Goal: Transaction & Acquisition: Purchase product/service

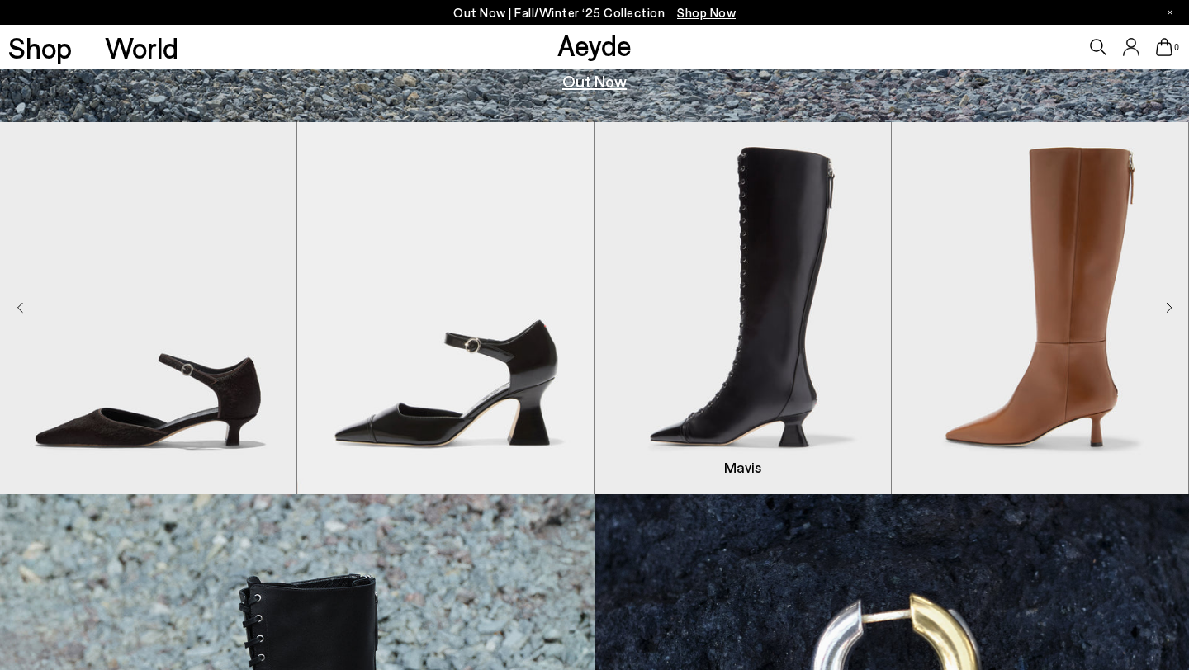
scroll to position [548, 0]
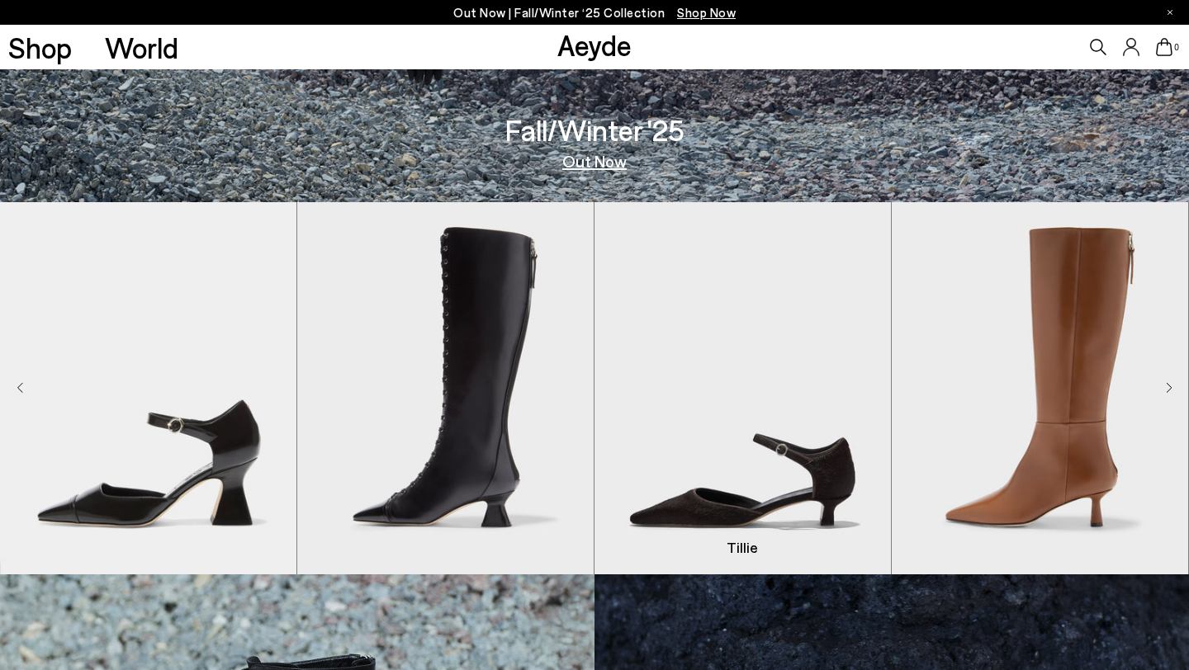
scroll to position [457, 0]
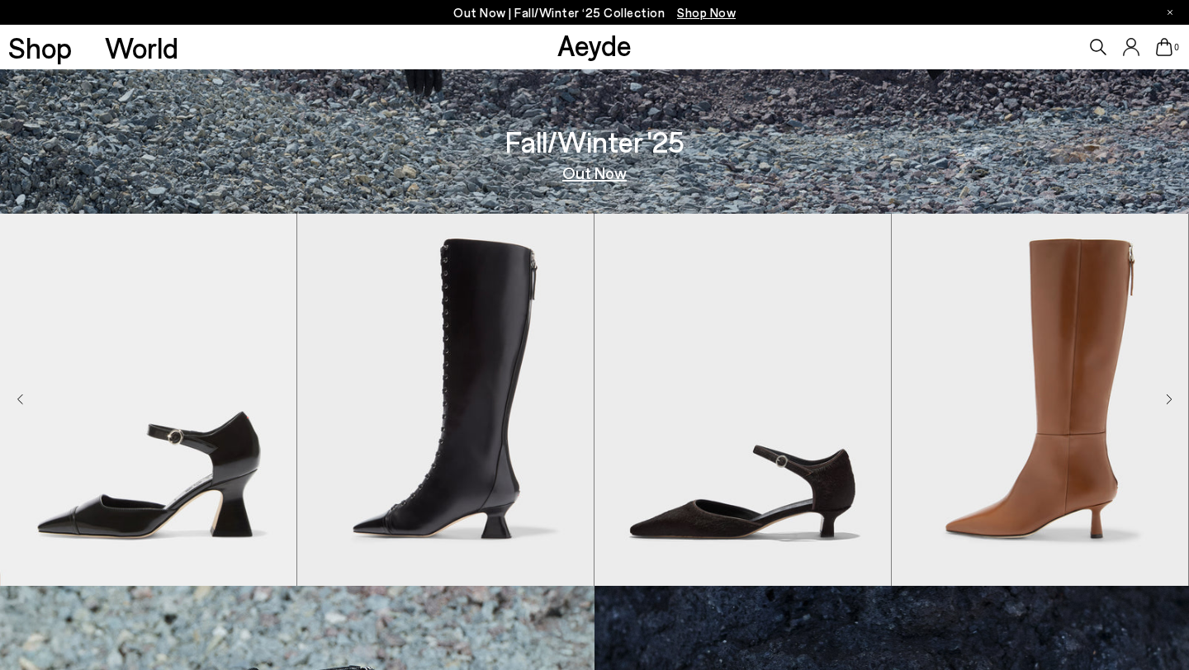
click at [1171, 403] on icon "Next slide" at bounding box center [1169, 400] width 7 height 12
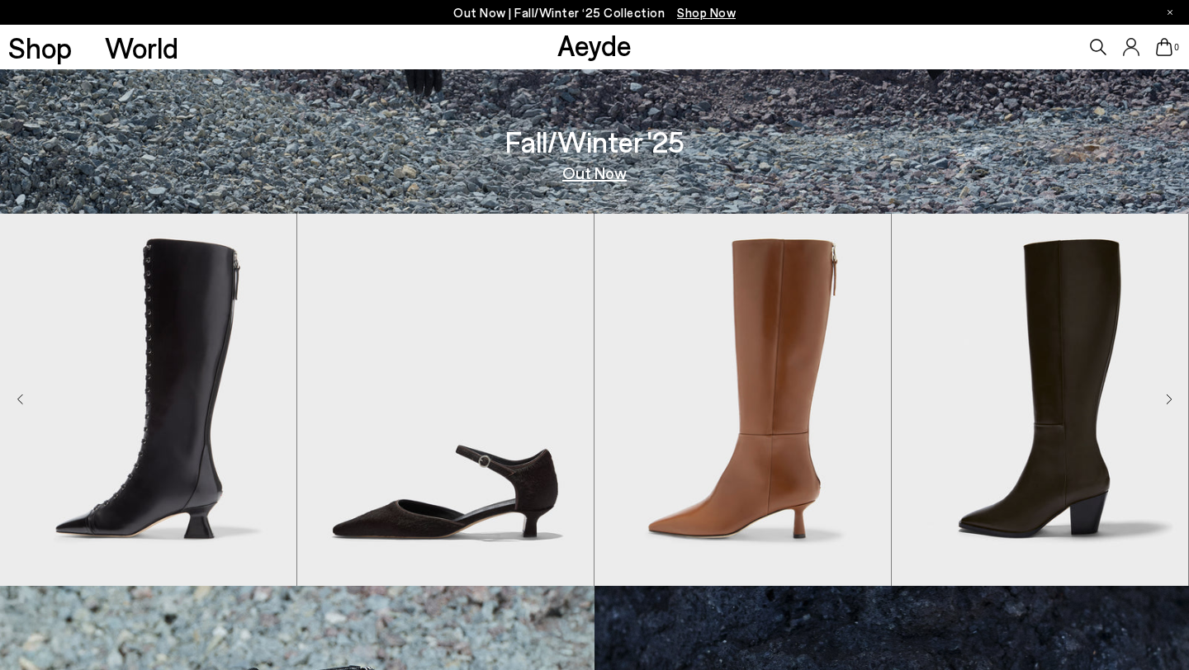
click at [1168, 399] on icon "Next slide" at bounding box center [1169, 400] width 7 height 12
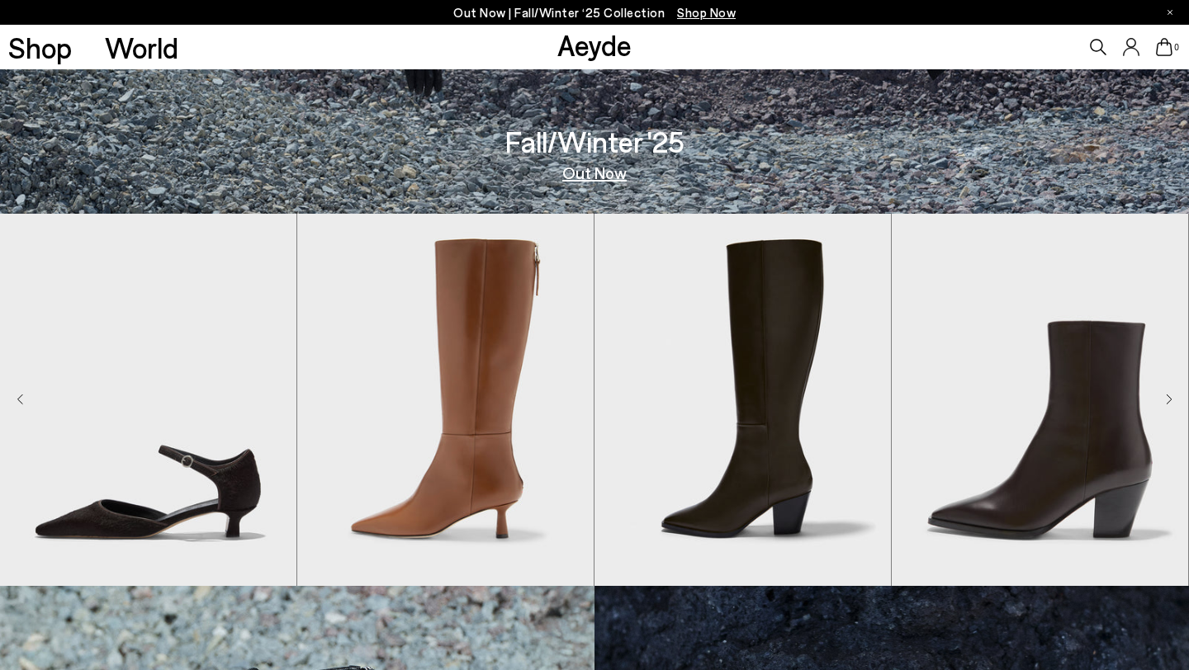
click at [1167, 399] on icon "Next slide" at bounding box center [1169, 400] width 7 height 12
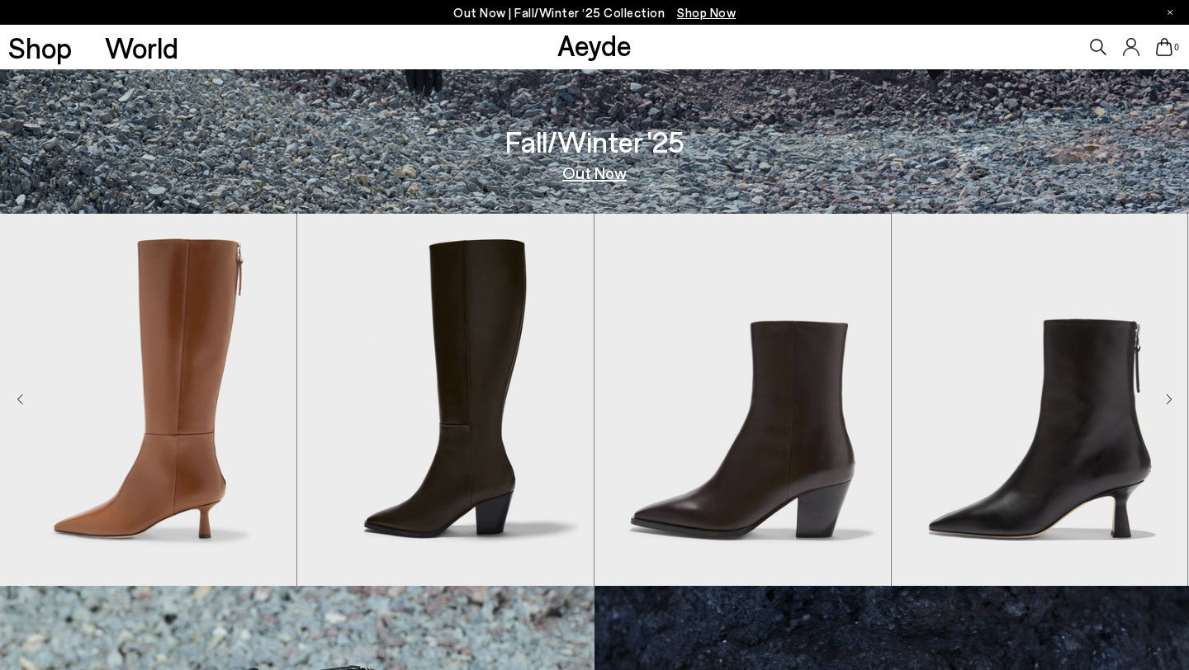
click at [1167, 400] on icon "Next slide" at bounding box center [1169, 400] width 7 height 12
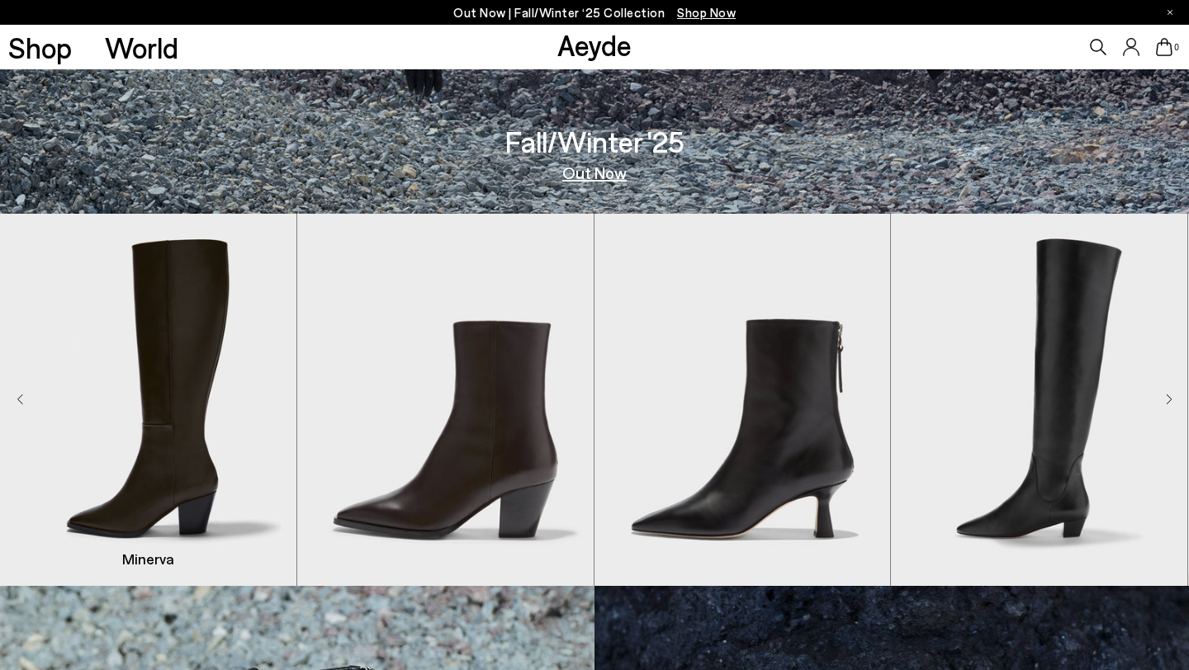
click at [15, 398] on img "5 / 8" at bounding box center [148, 400] width 296 height 372
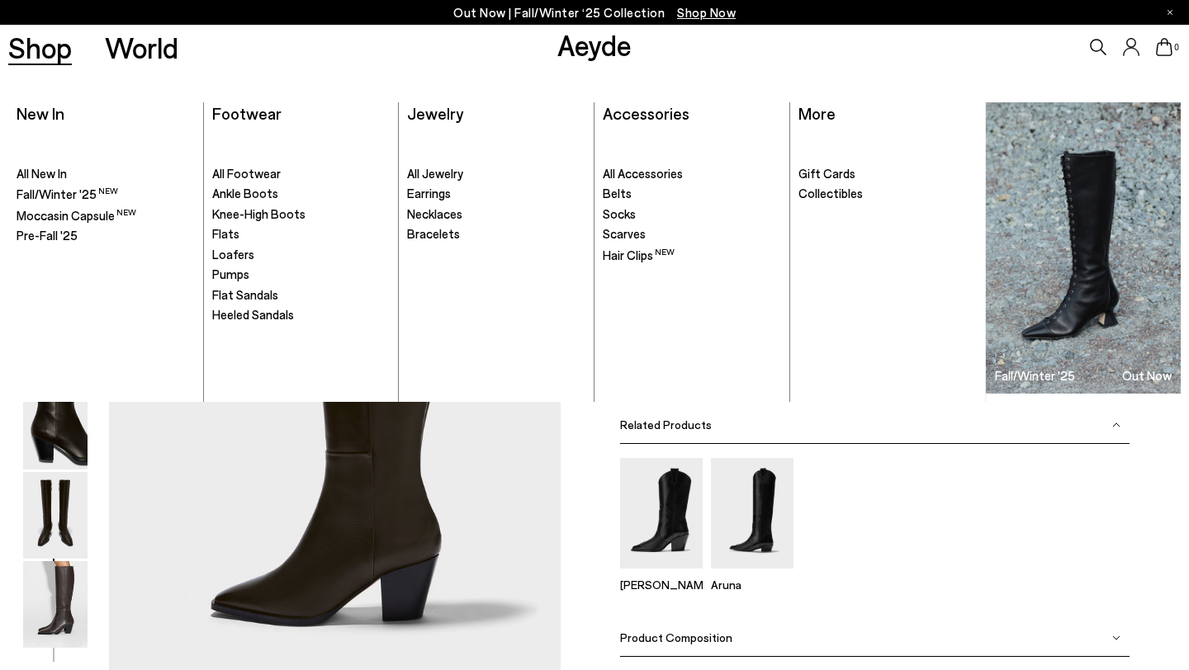
click at [11, 52] on link "Shop" at bounding box center [40, 47] width 64 height 29
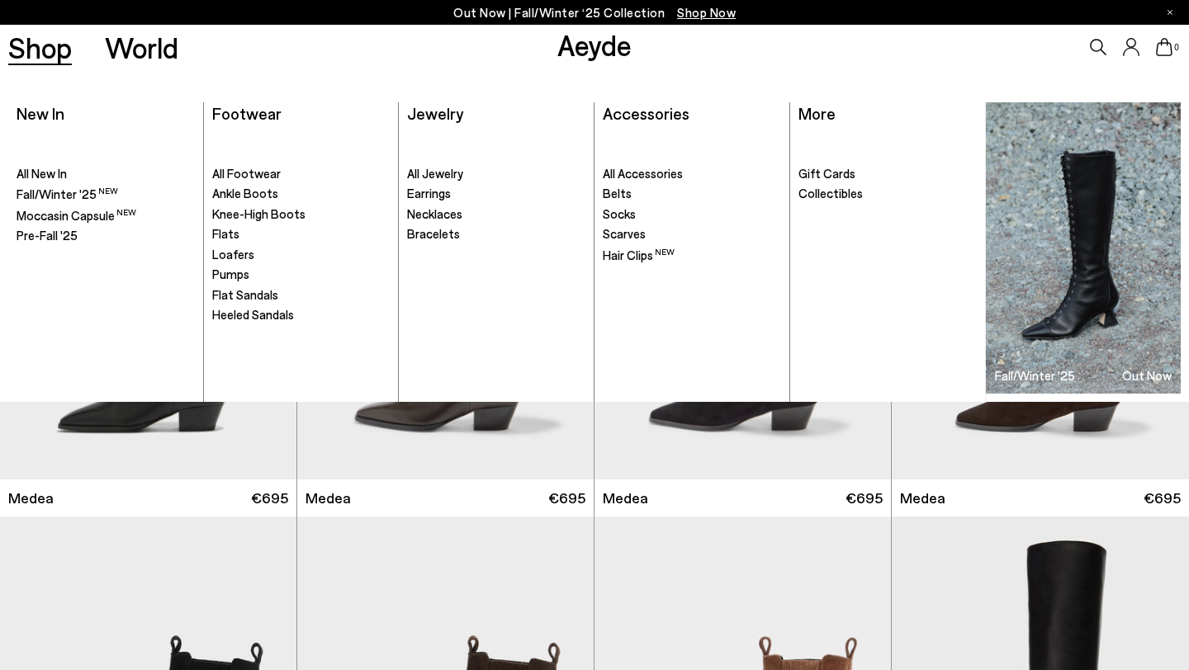
click at [29, 40] on link "Shop" at bounding box center [40, 47] width 64 height 29
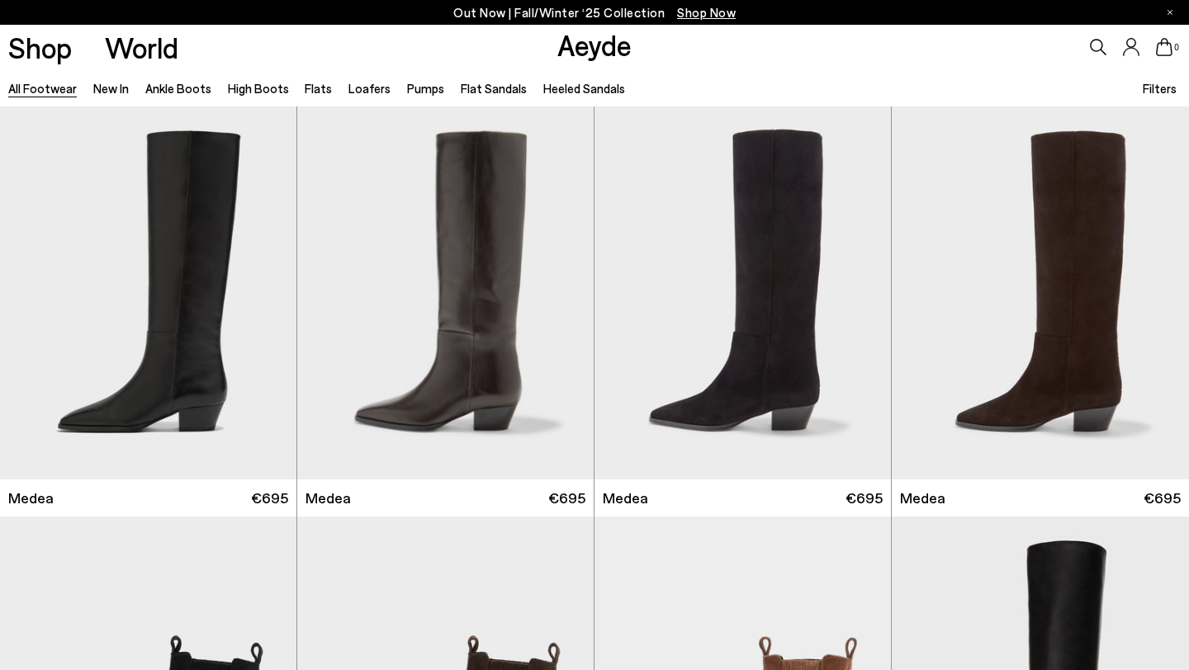
click at [562, 53] on link "Aeyde" at bounding box center [594, 44] width 74 height 35
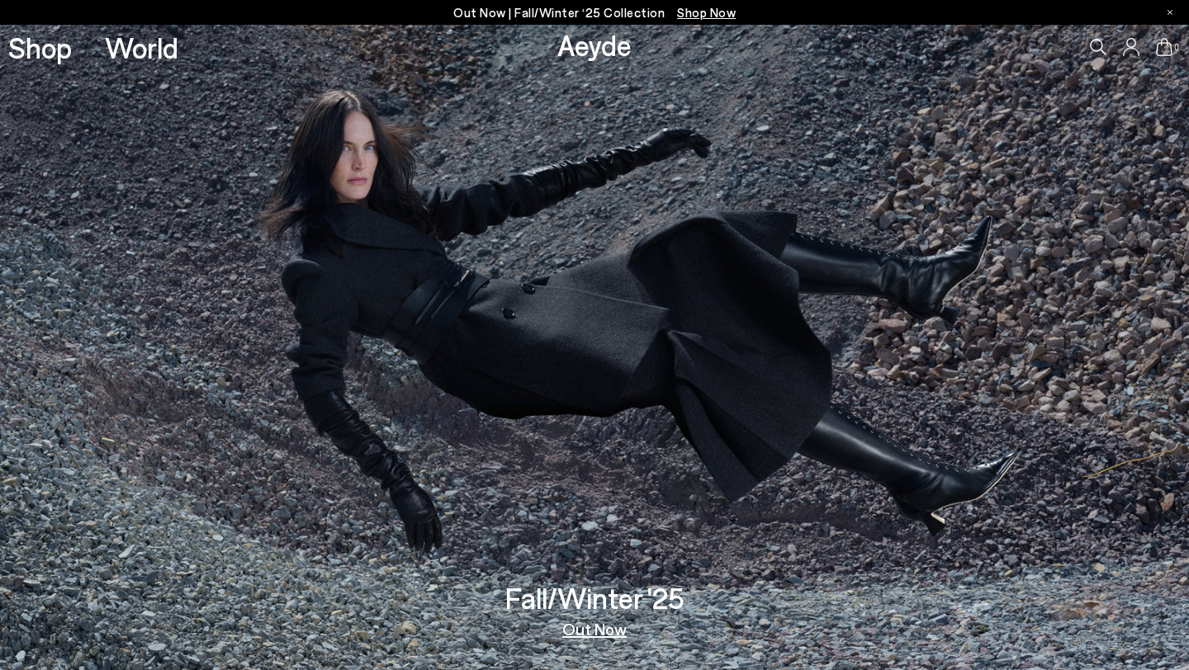
click at [1095, 50] on icon at bounding box center [1098, 47] width 17 height 17
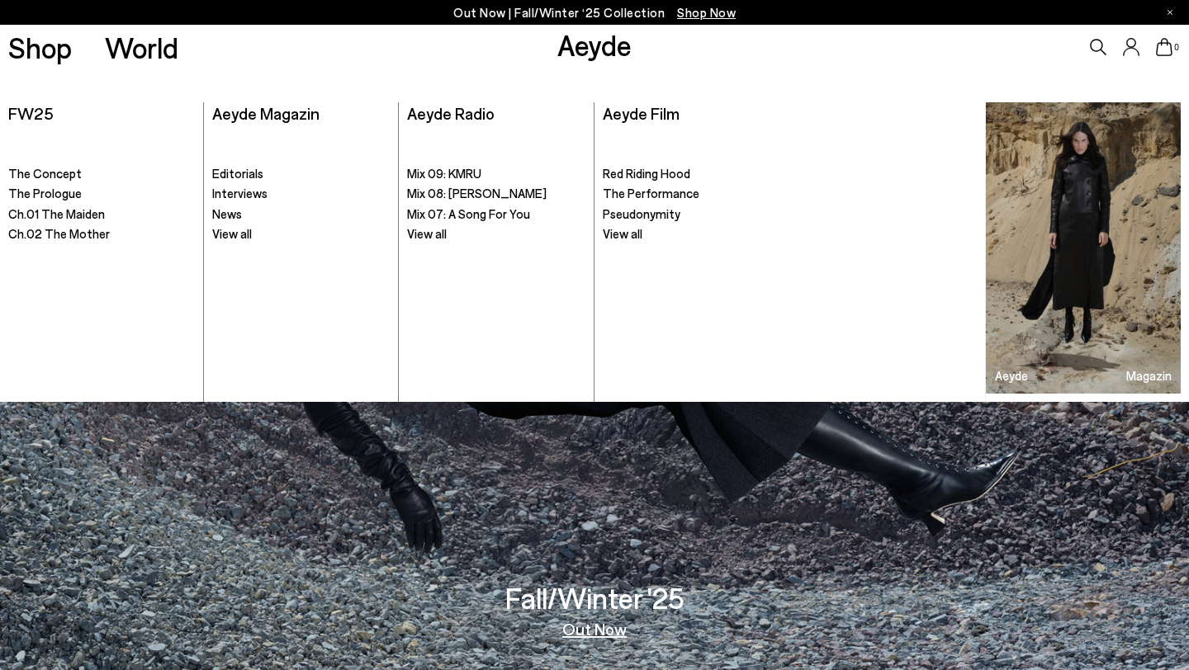
click at [1105, 45] on icon at bounding box center [1098, 47] width 17 height 17
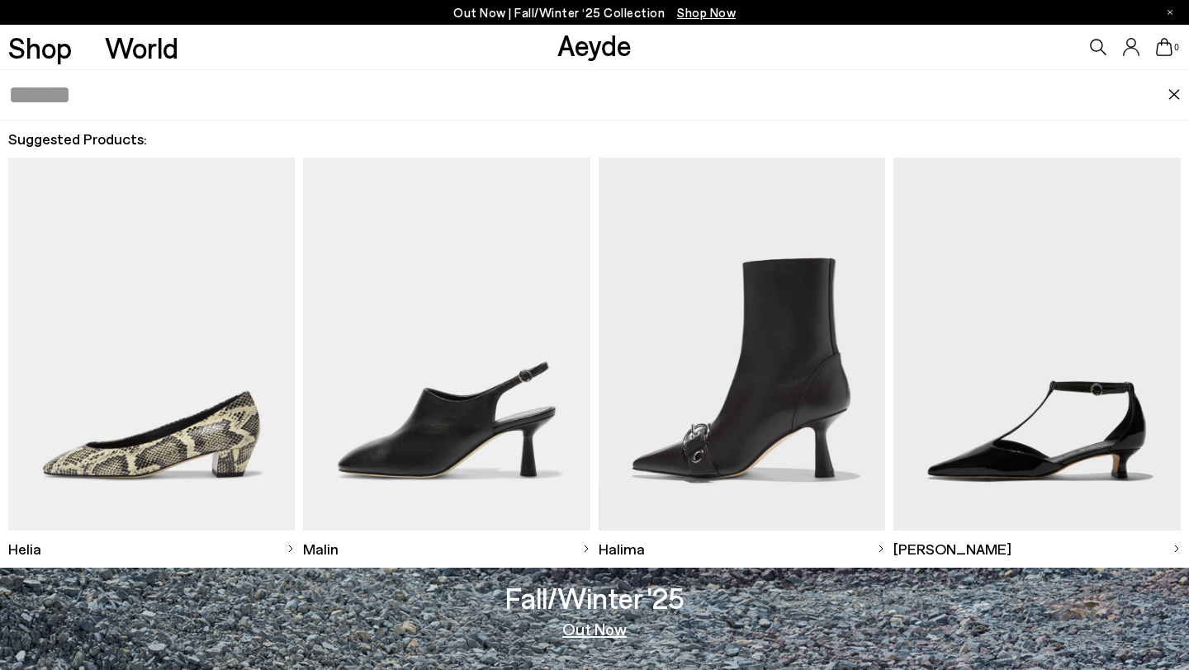
click at [1100, 47] on icon at bounding box center [1098, 47] width 17 height 17
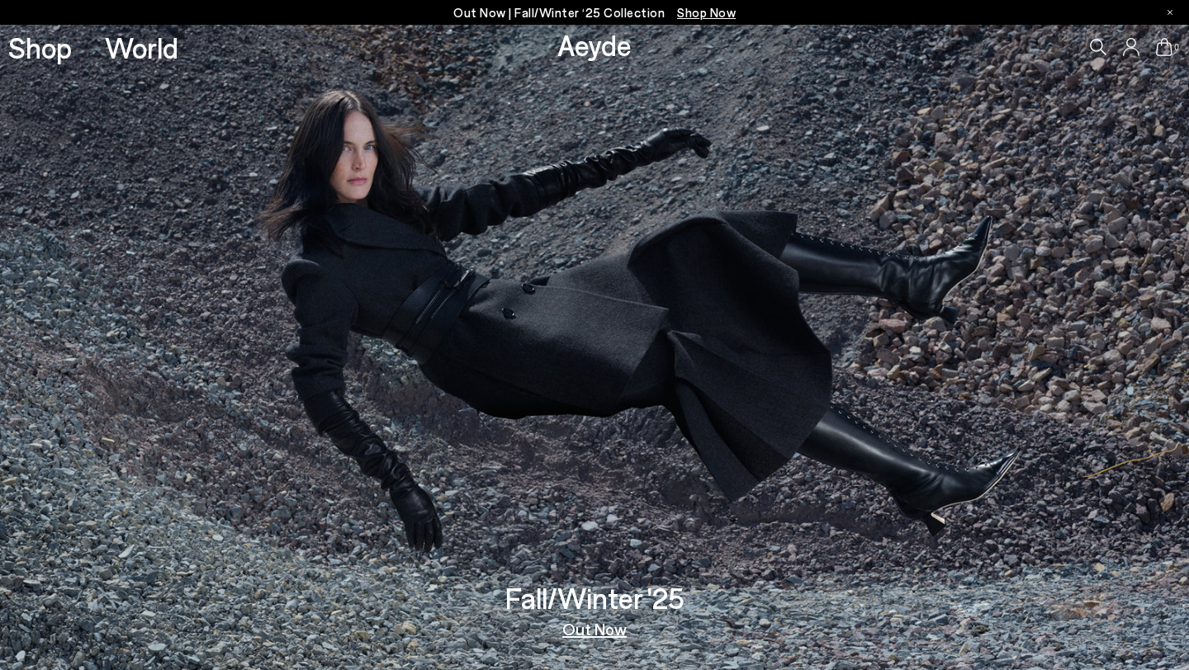
click at [1101, 46] on icon at bounding box center [1098, 47] width 17 height 17
click at [1099, 48] on icon at bounding box center [1098, 47] width 17 height 17
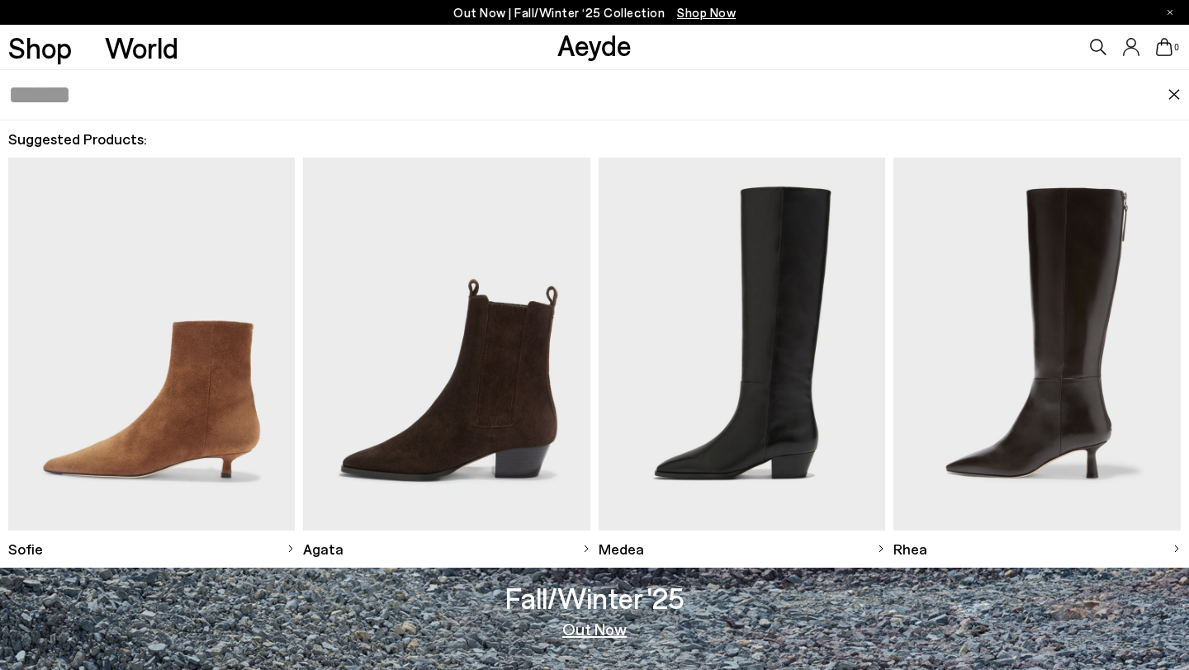
click at [214, 384] on img at bounding box center [151, 344] width 287 height 372
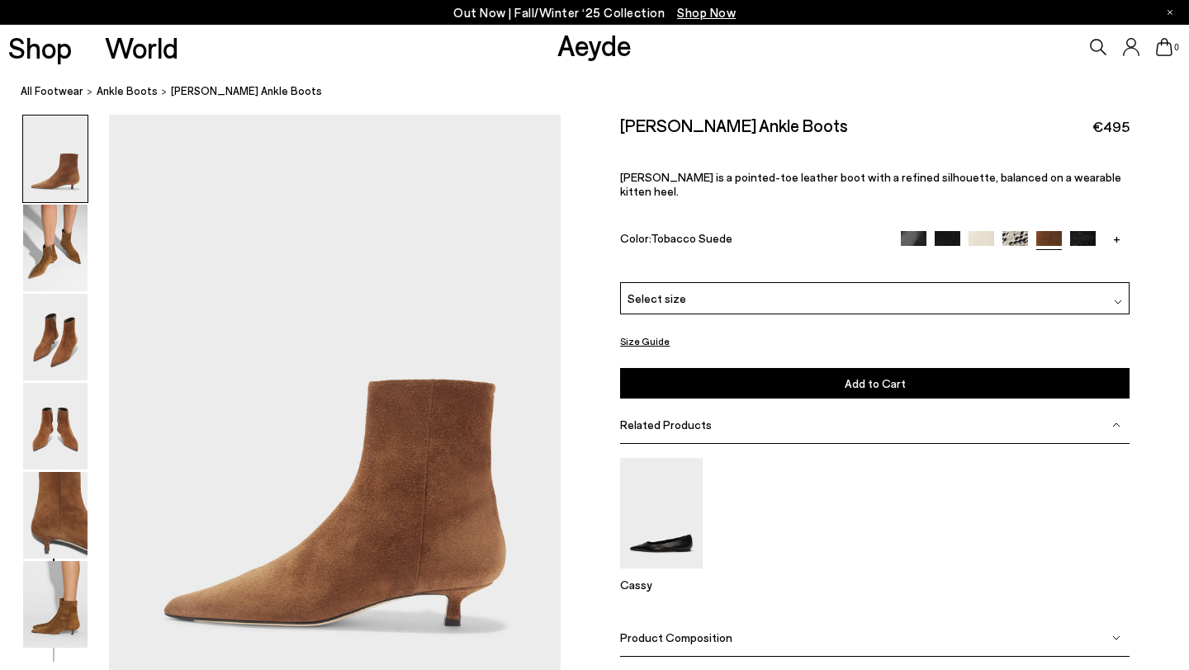
click at [1100, 46] on icon at bounding box center [1098, 47] width 17 height 17
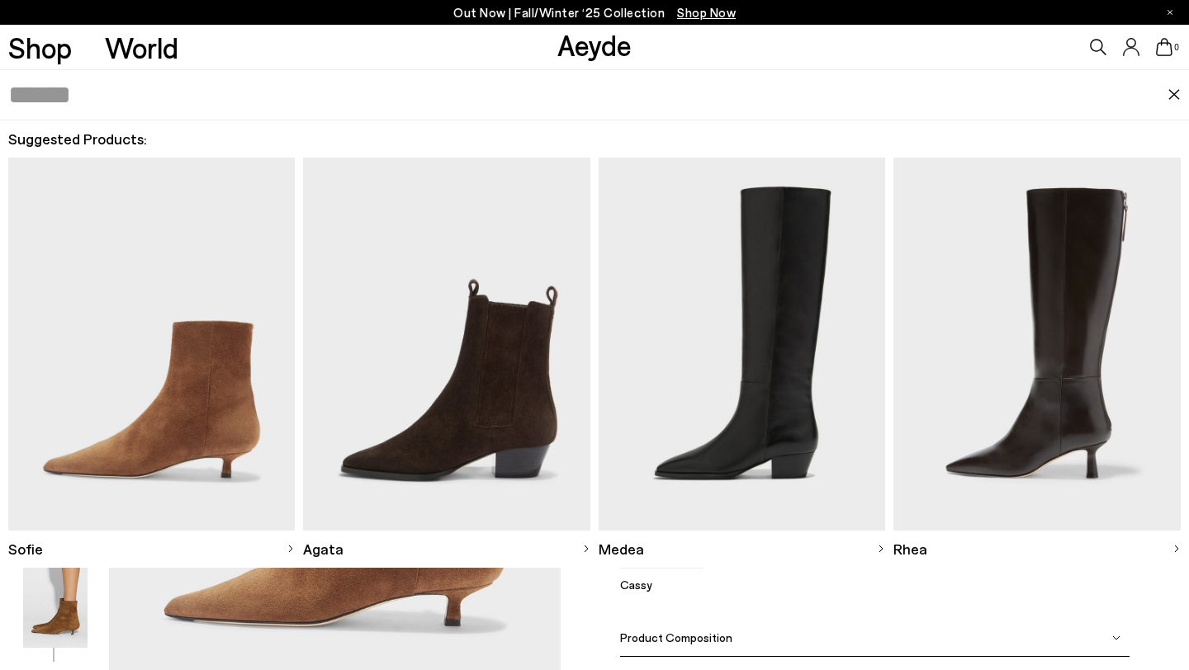
click at [487, 402] on img at bounding box center [446, 344] width 287 height 372
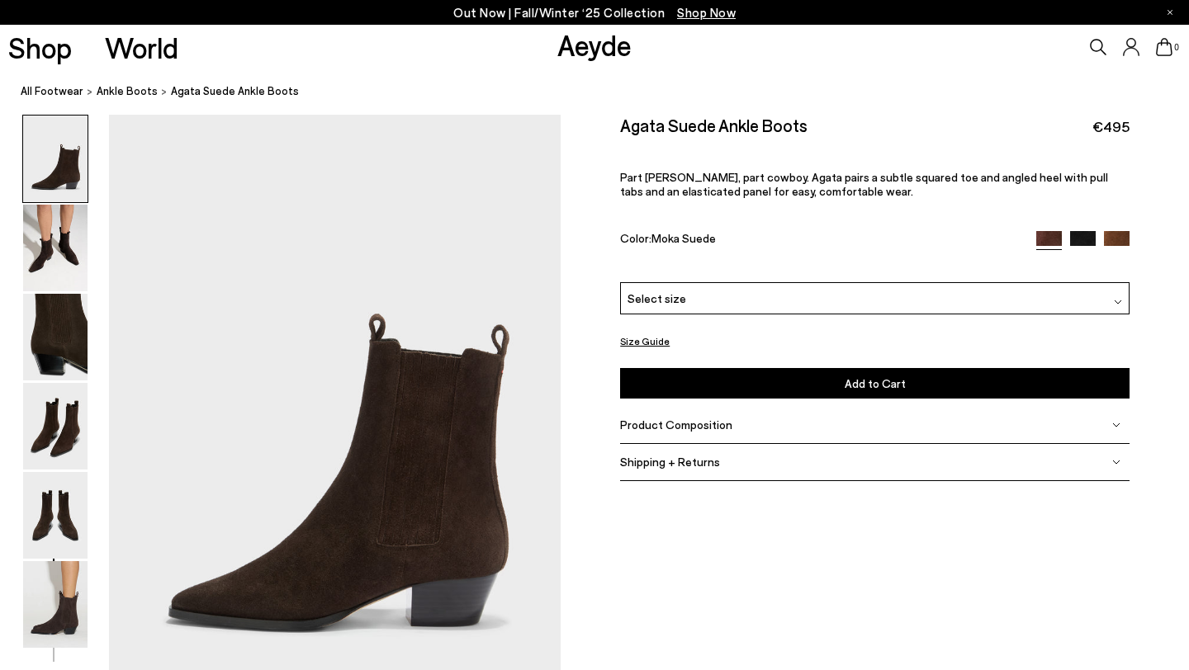
click at [1097, 45] on icon at bounding box center [1098, 47] width 17 height 17
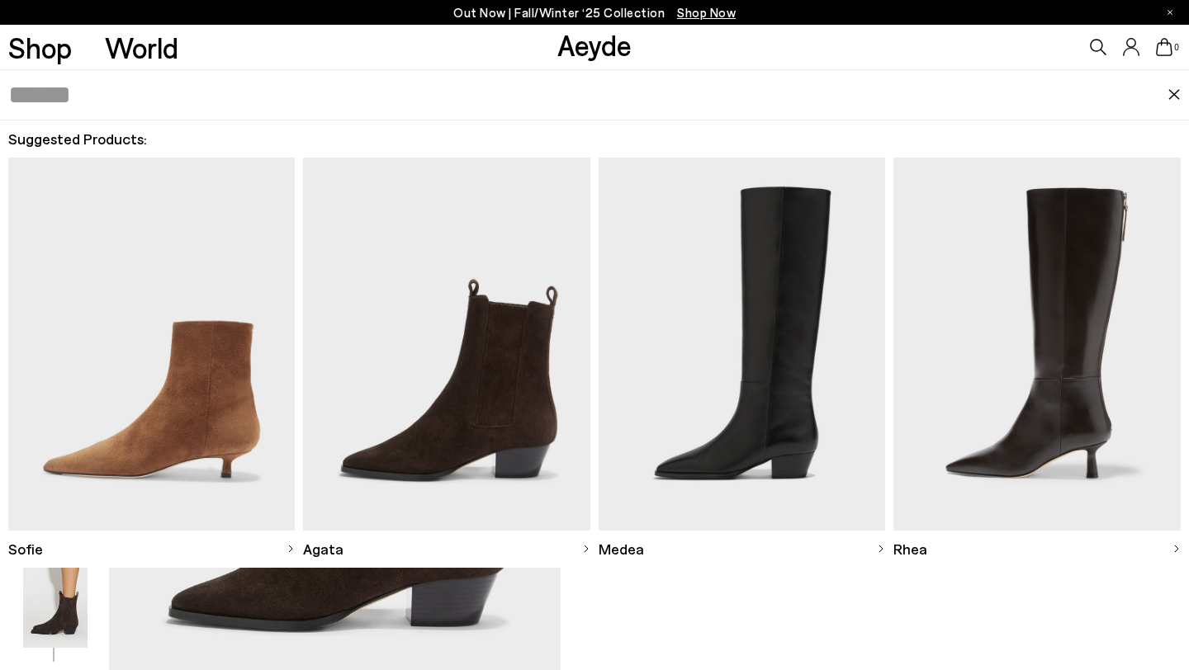
click at [759, 258] on img at bounding box center [741, 344] width 287 height 372
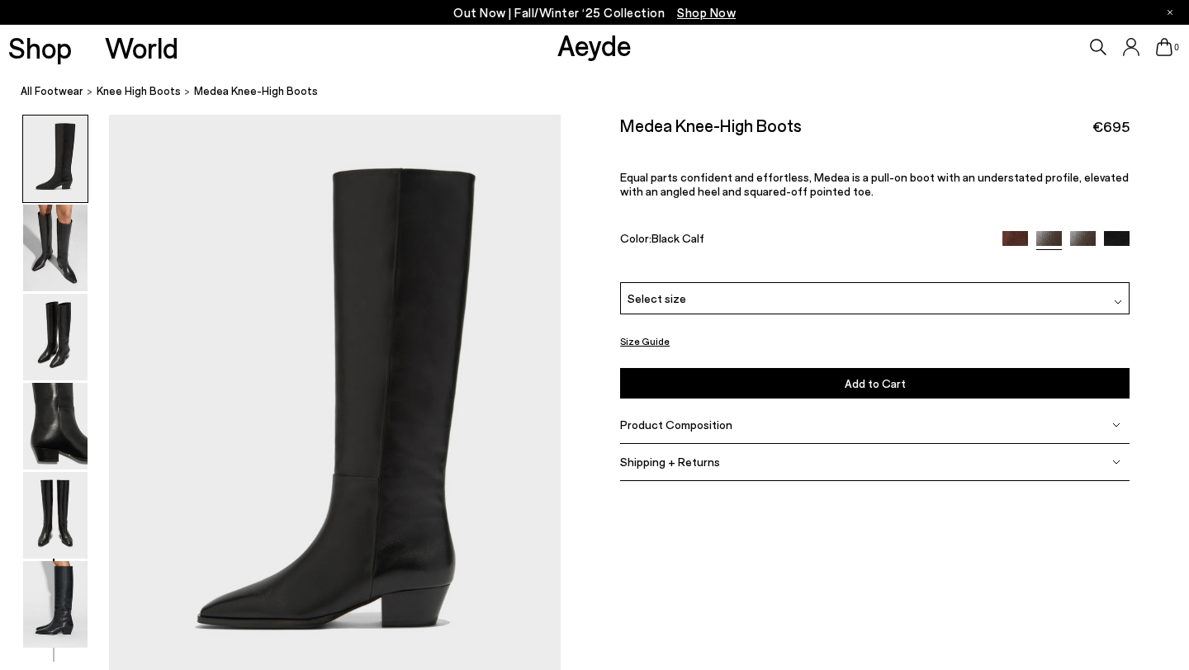
click at [1095, 45] on icon at bounding box center [1098, 47] width 17 height 17
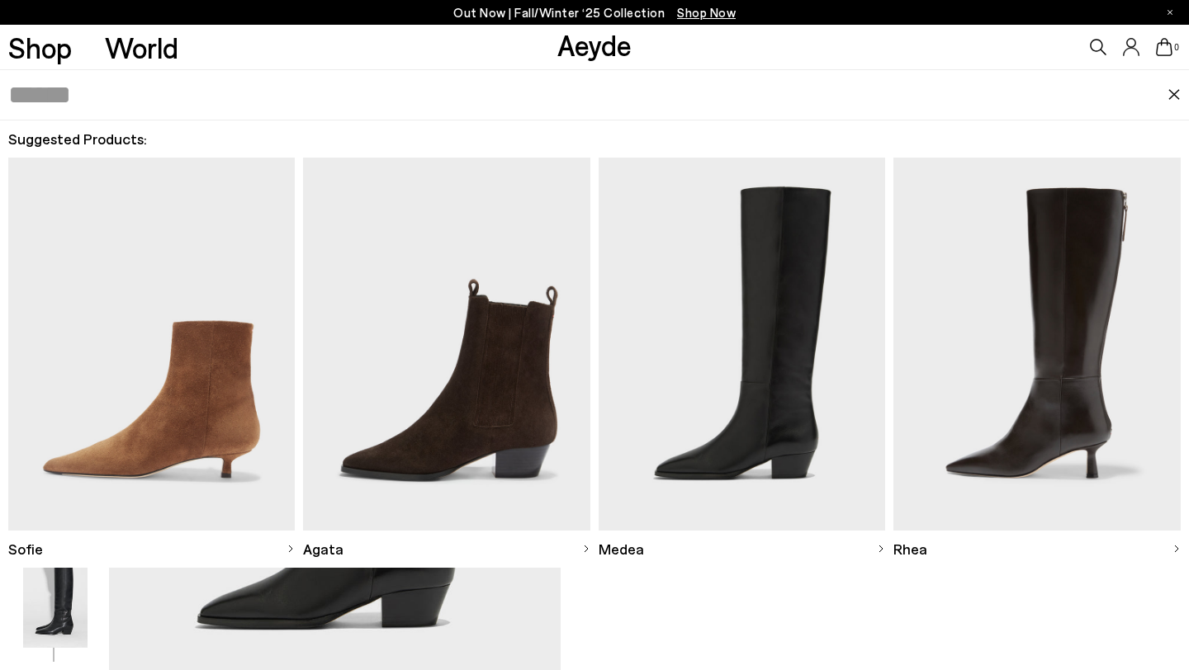
click at [1030, 260] on img at bounding box center [1036, 344] width 287 height 372
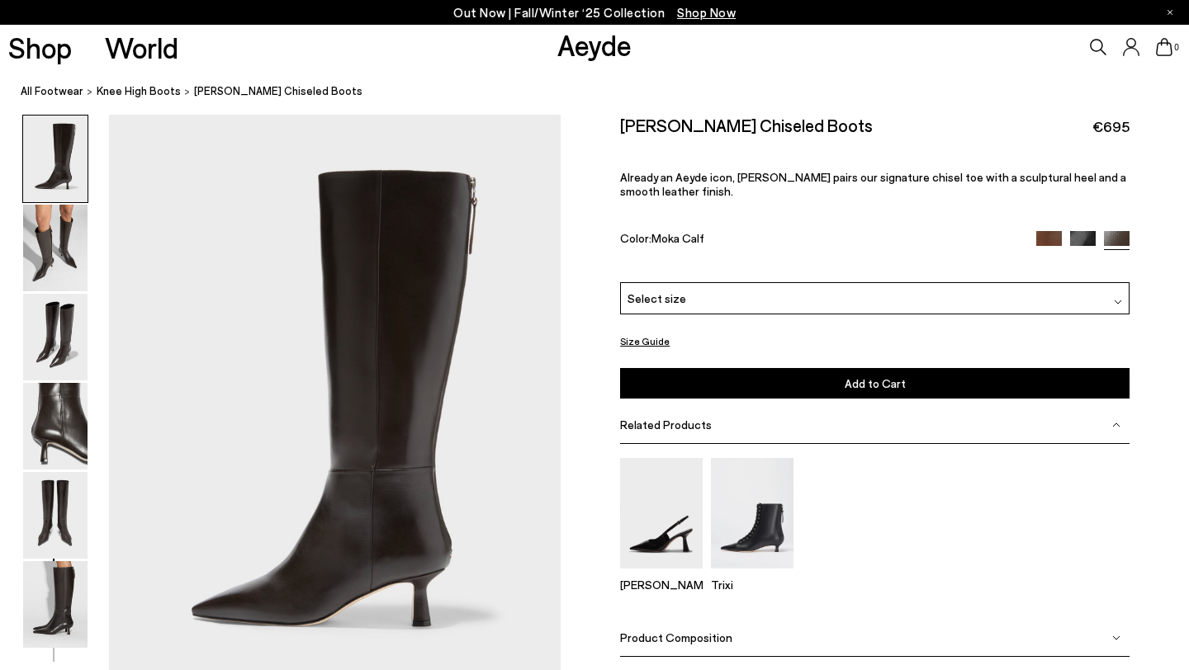
click at [1094, 49] on icon at bounding box center [1098, 47] width 17 height 17
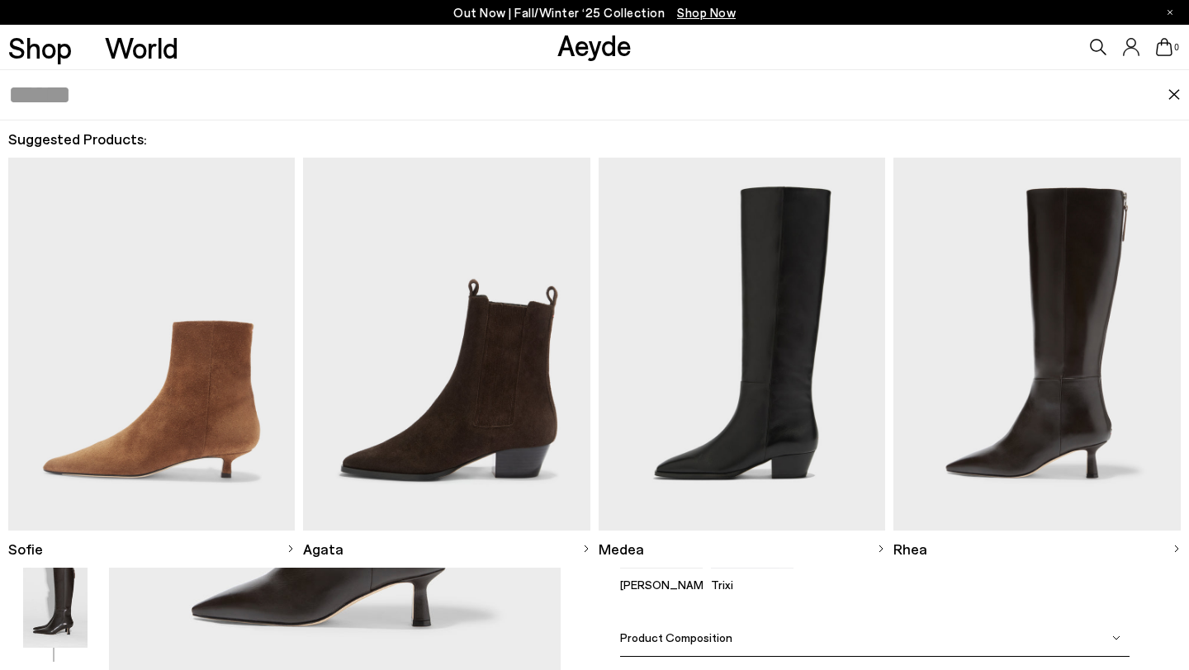
click at [163, 313] on img at bounding box center [151, 344] width 287 height 372
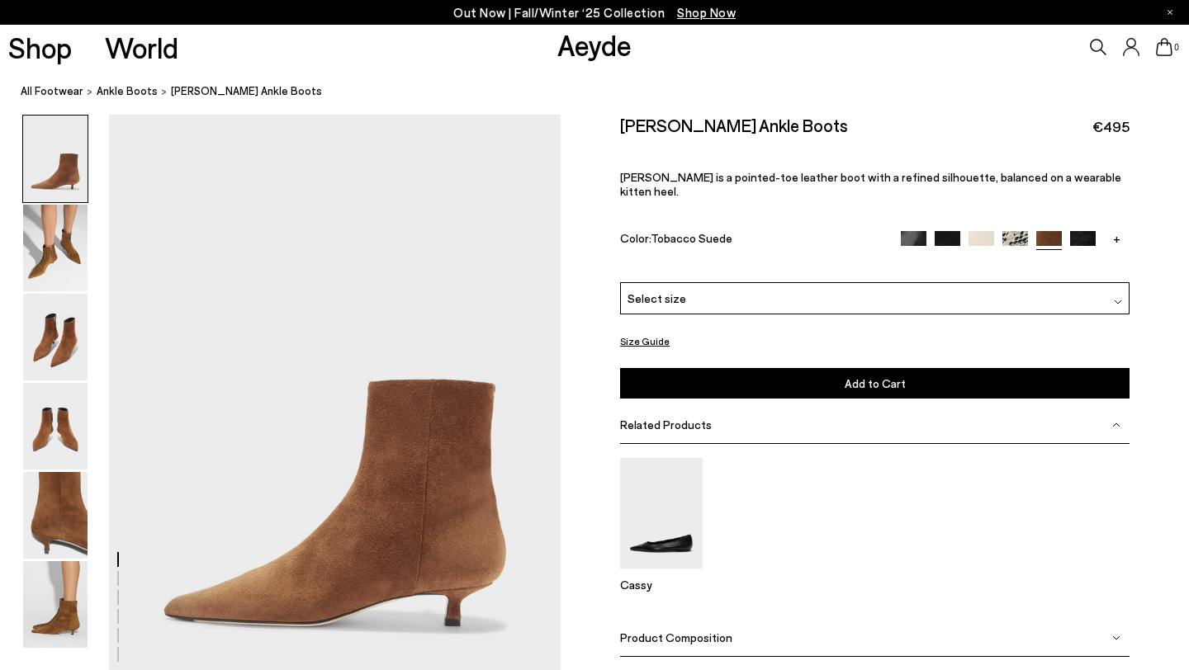
click at [1095, 45] on icon at bounding box center [1098, 47] width 17 height 17
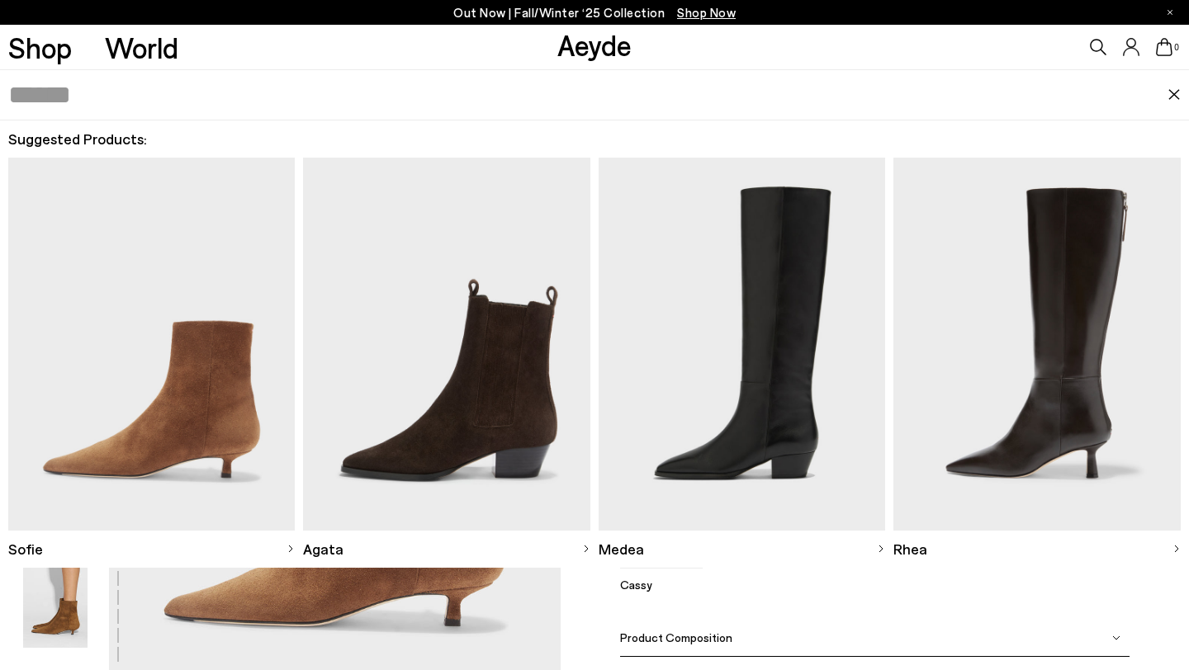
click at [461, 362] on img at bounding box center [446, 344] width 287 height 372
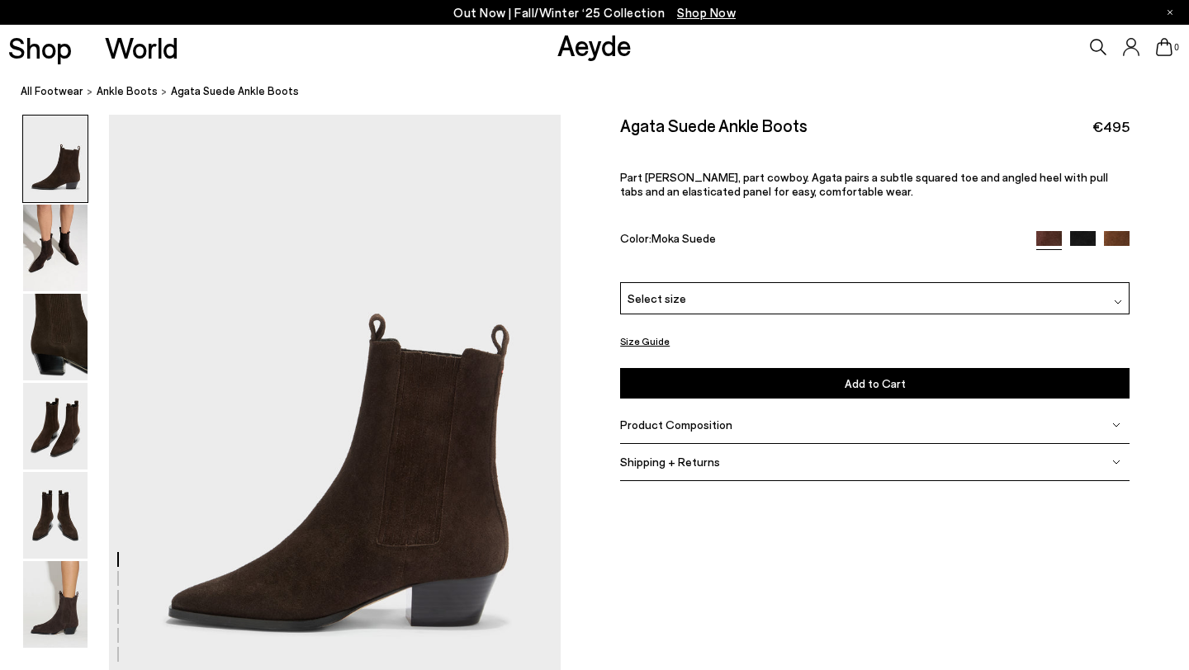
click at [1100, 45] on icon at bounding box center [1098, 47] width 17 height 17
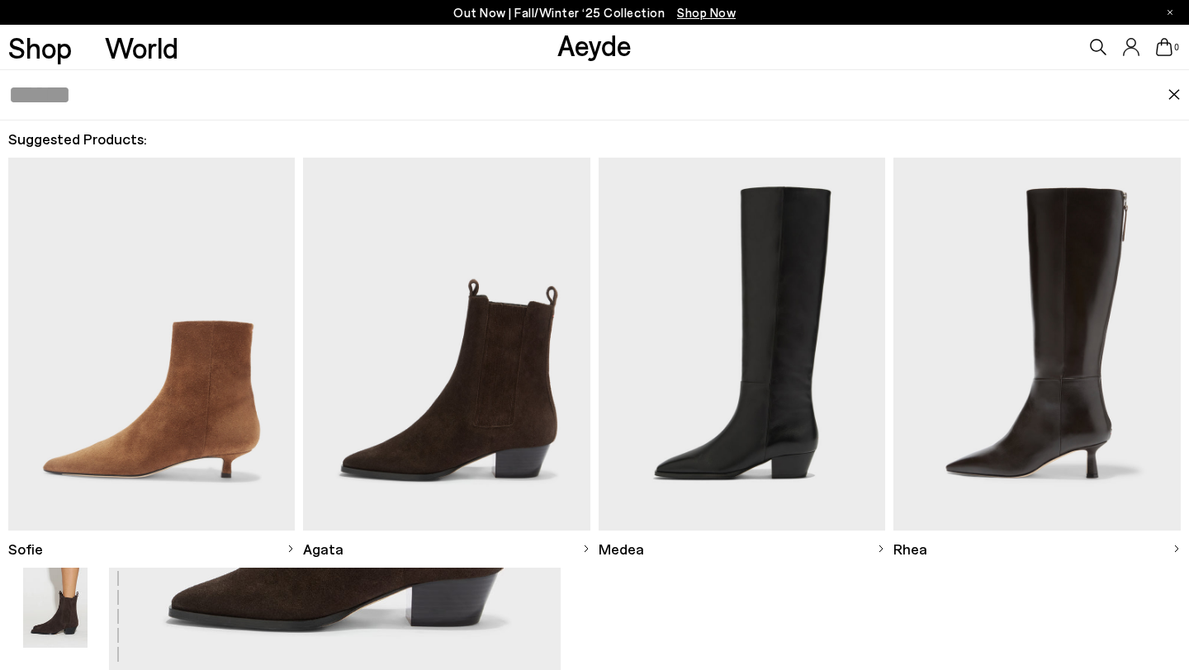
click at [788, 319] on img at bounding box center [741, 344] width 287 height 372
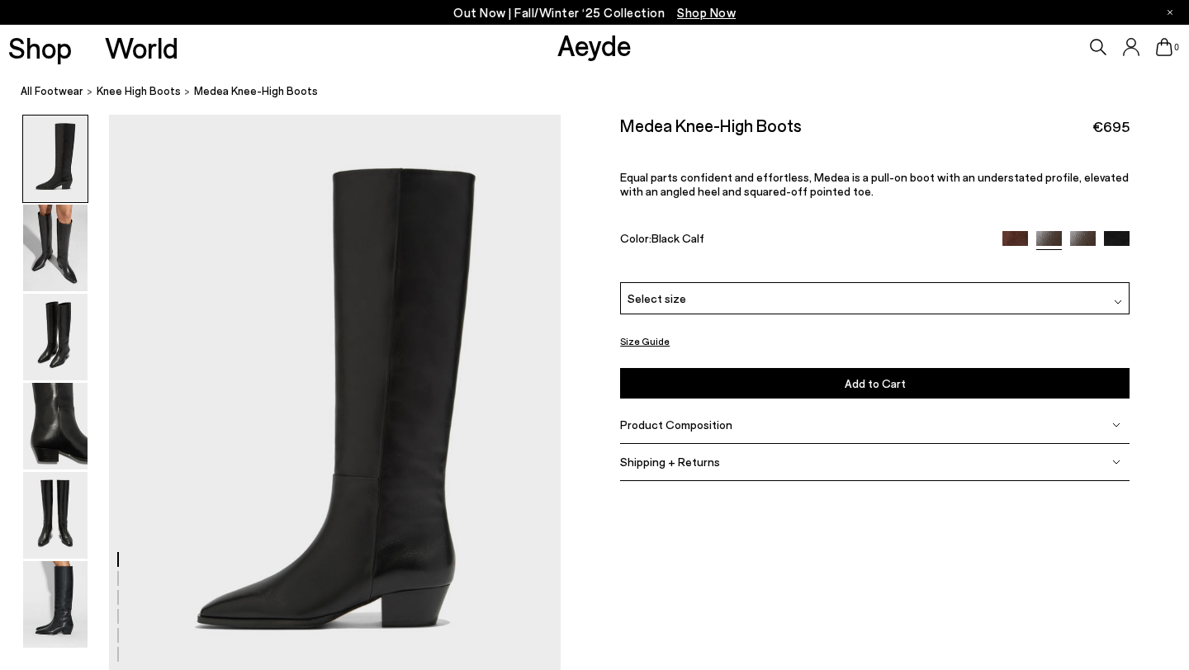
click at [1096, 52] on icon at bounding box center [1098, 47] width 17 height 17
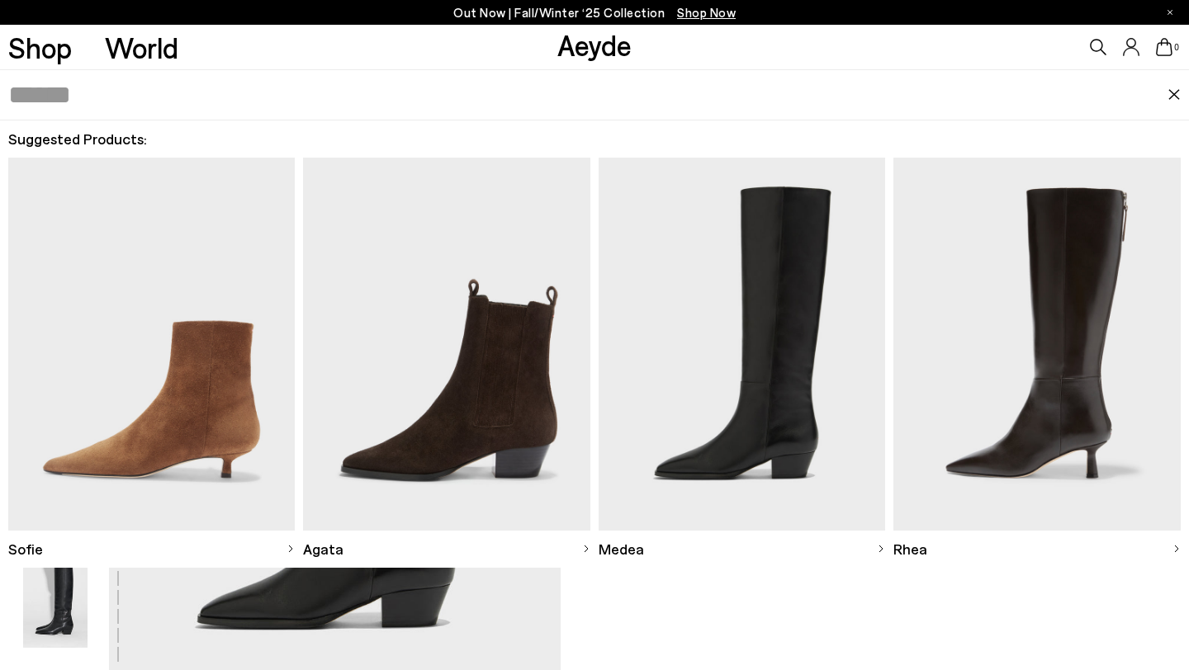
click at [1067, 263] on img at bounding box center [1036, 344] width 287 height 372
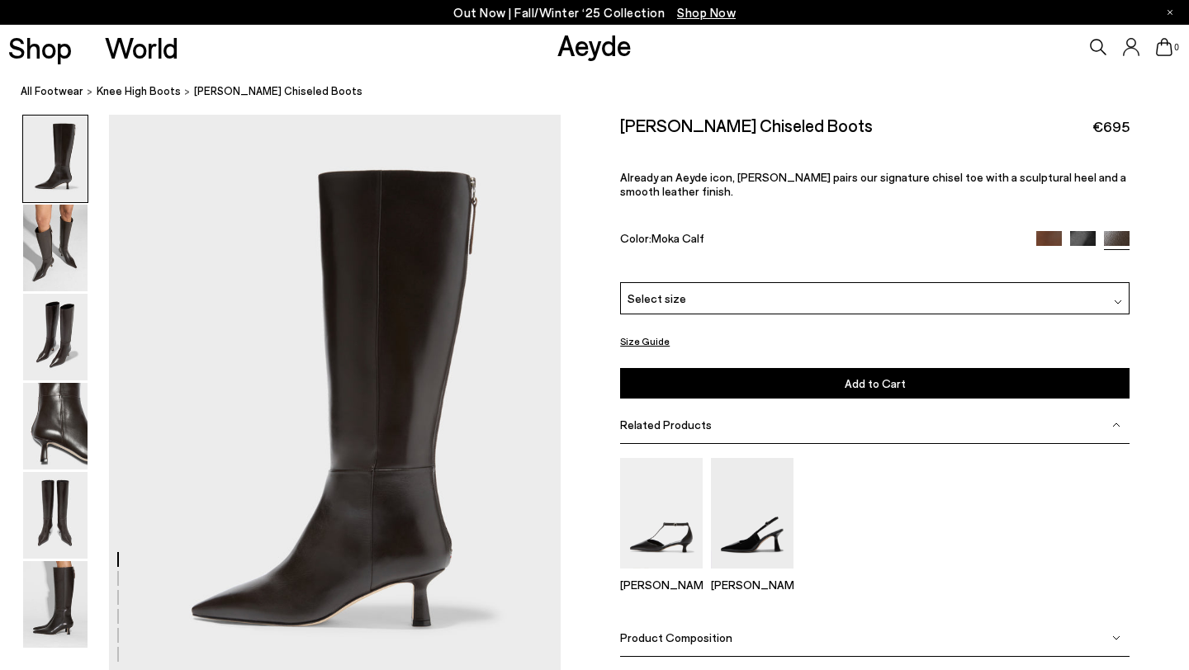
click at [1166, 50] on icon at bounding box center [1164, 47] width 17 height 18
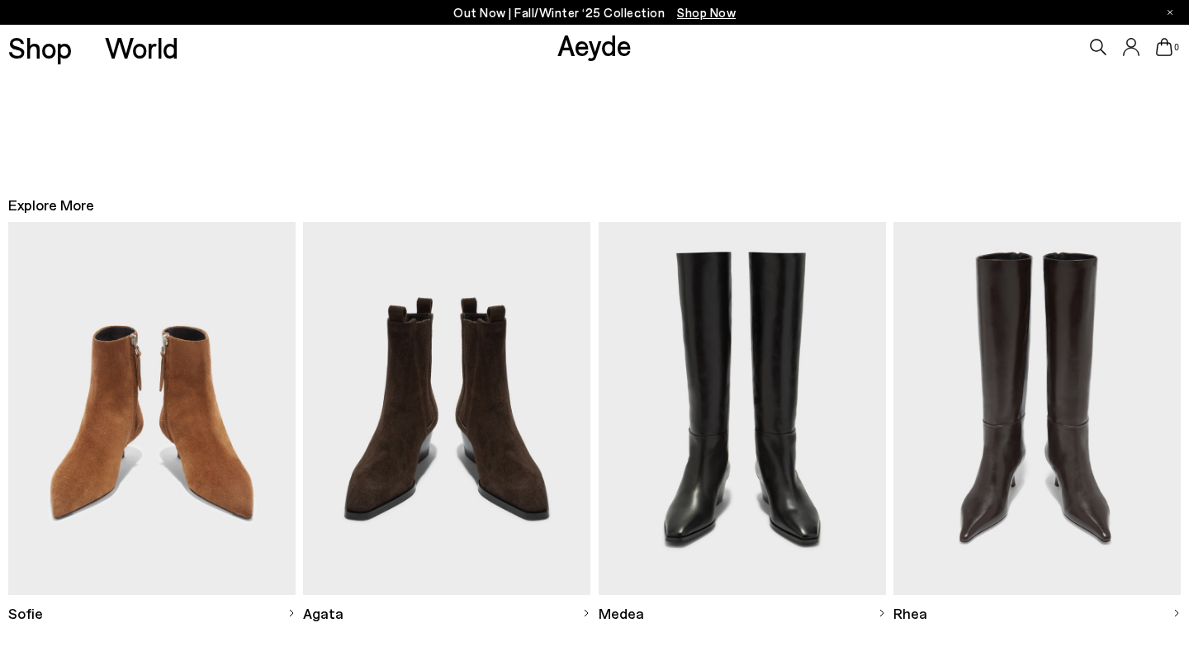
scroll to position [47, 0]
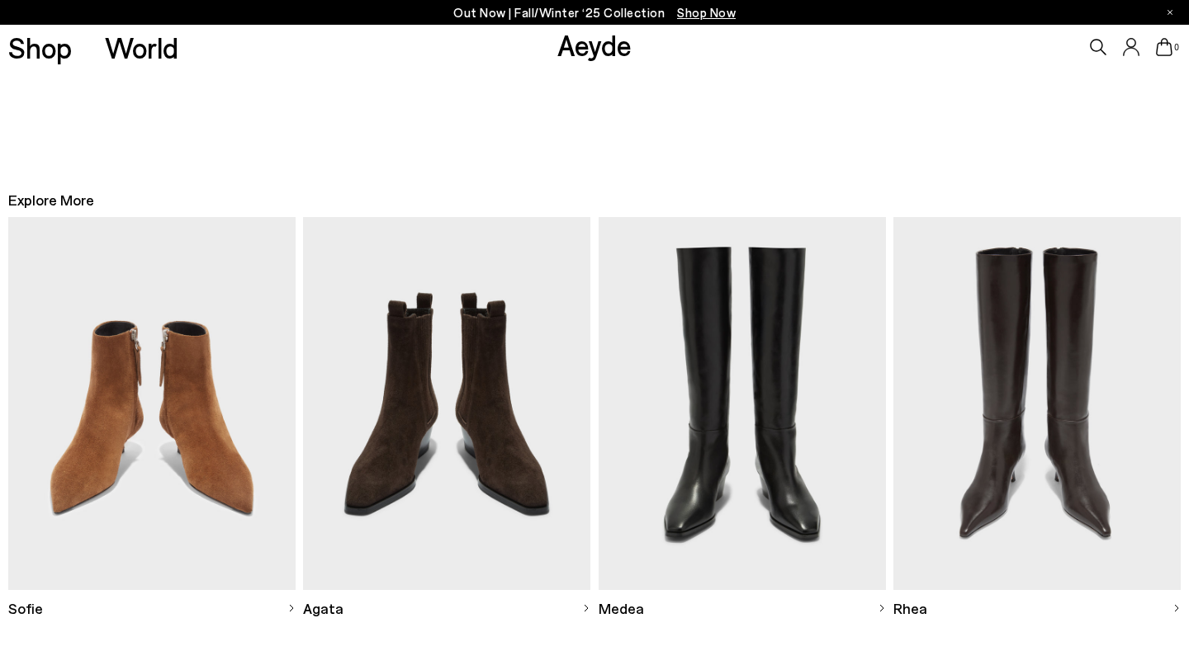
click at [214, 401] on img at bounding box center [151, 403] width 287 height 372
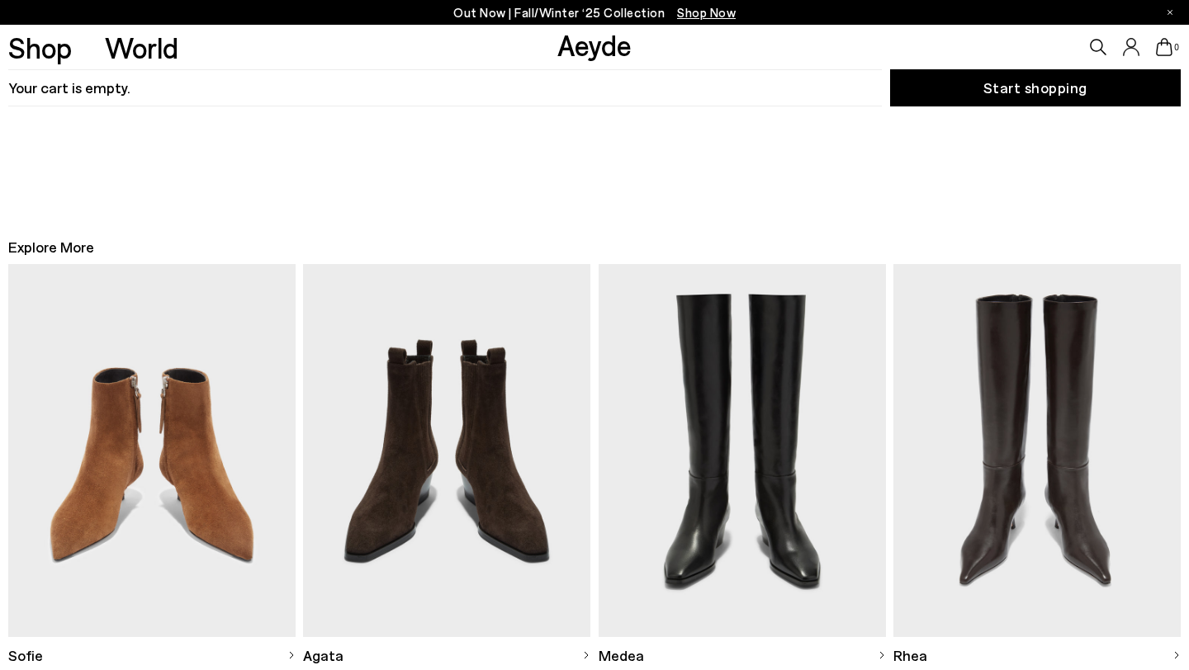
scroll to position [47, 0]
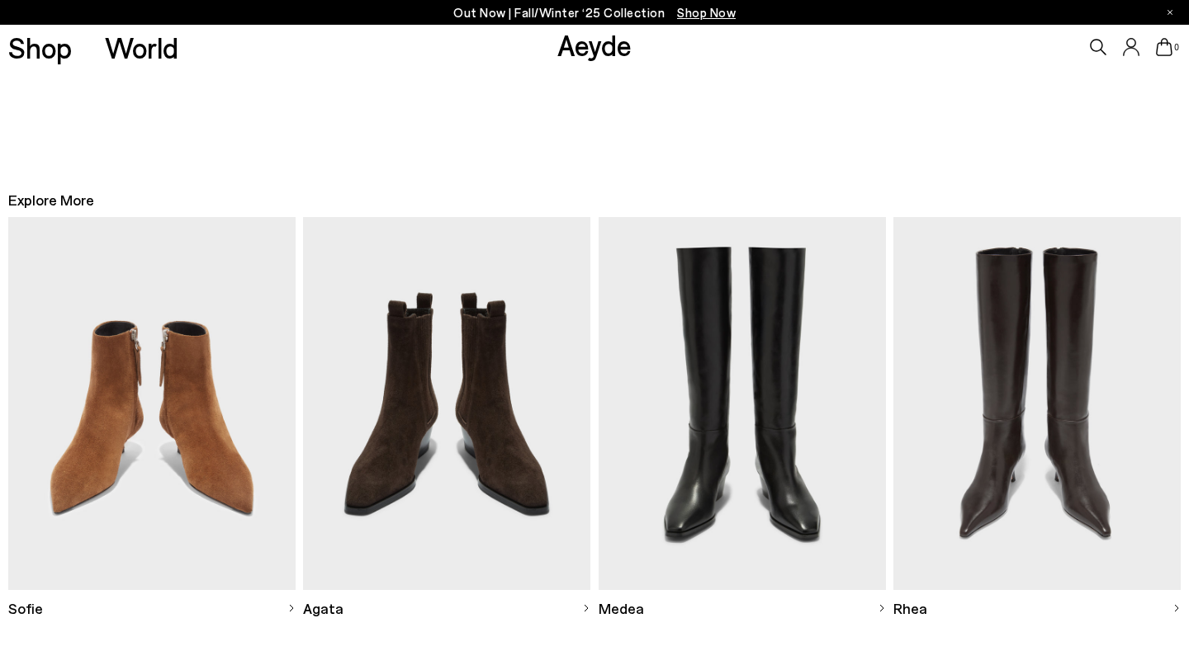
click at [423, 362] on img at bounding box center [446, 403] width 287 height 372
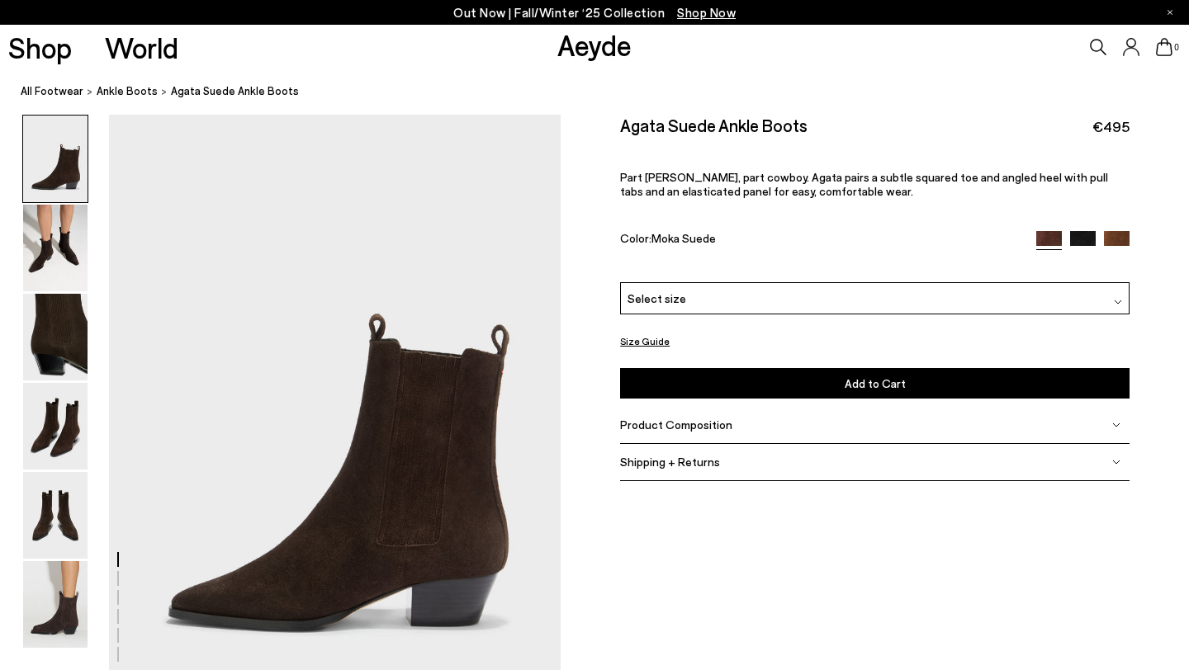
click at [1176, 45] on span "0" at bounding box center [1176, 47] width 8 height 9
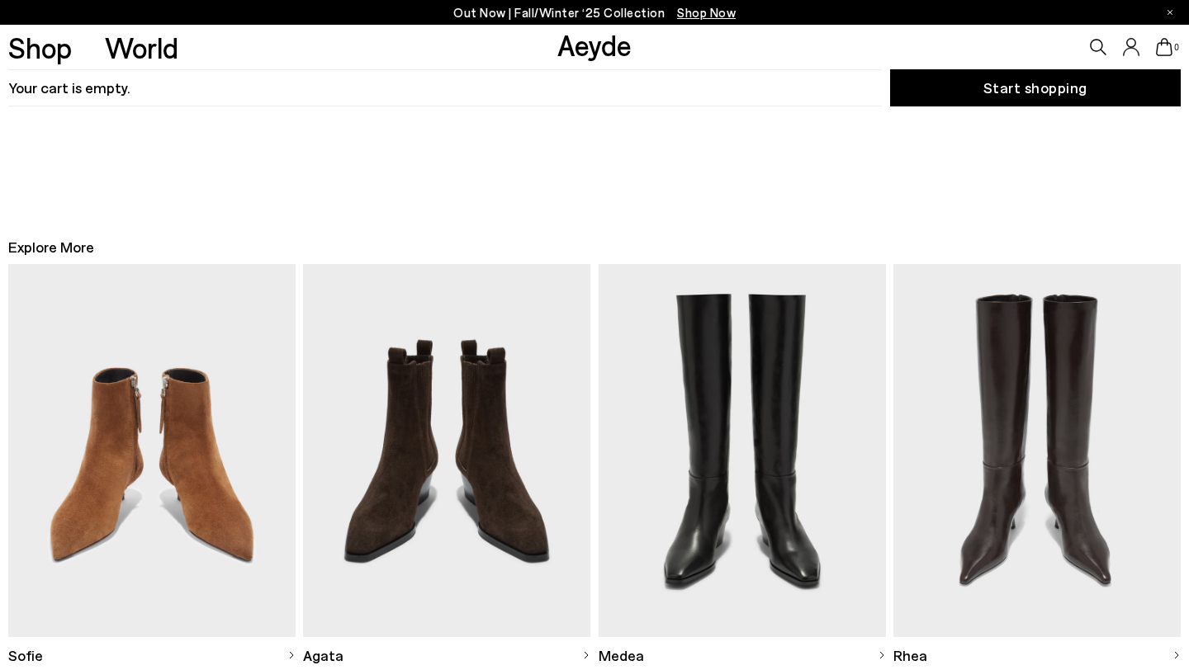
click at [694, 413] on img at bounding box center [741, 450] width 287 height 372
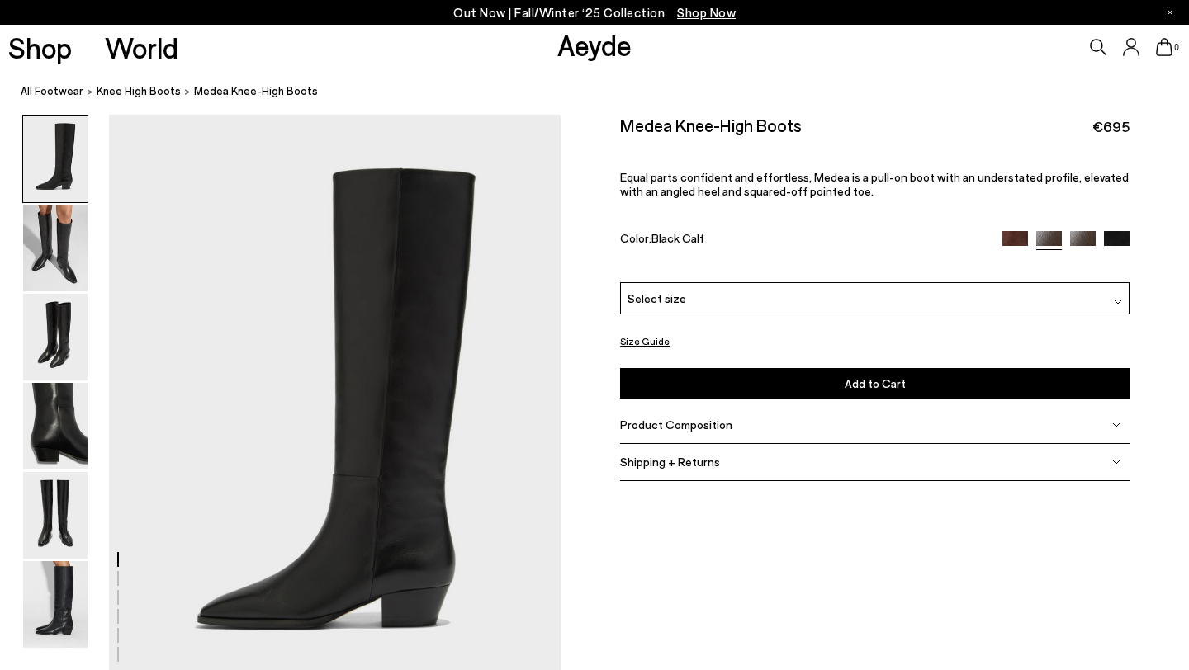
click at [1158, 46] on icon at bounding box center [1164, 47] width 17 height 18
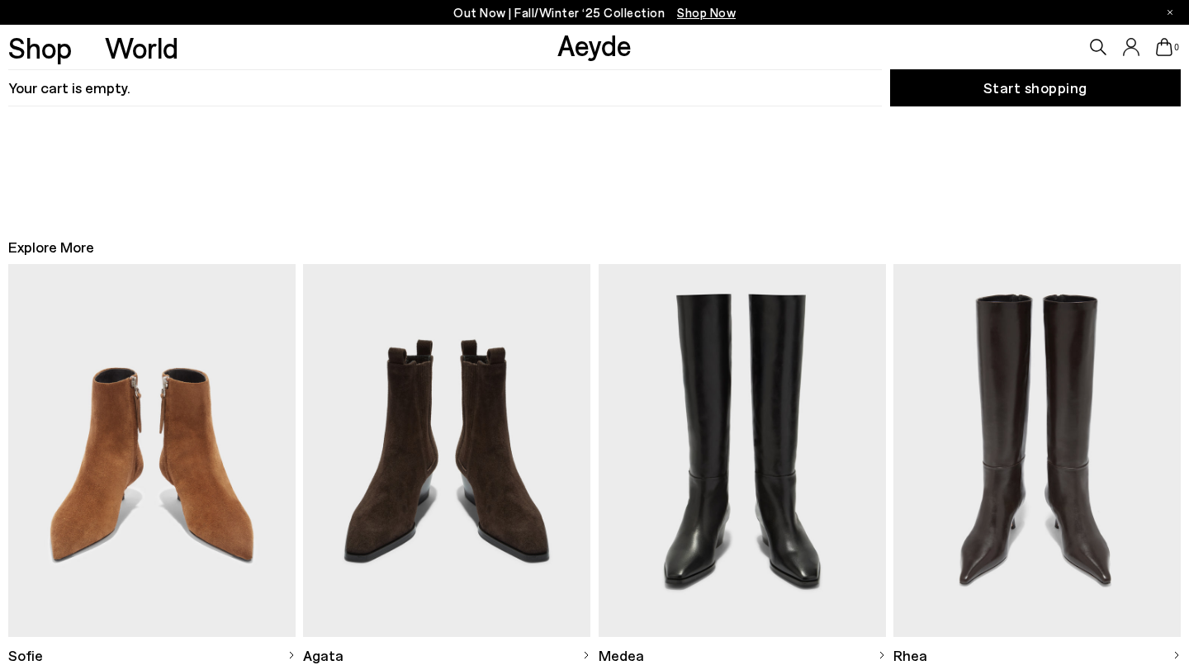
click at [1016, 343] on img at bounding box center [1036, 450] width 287 height 372
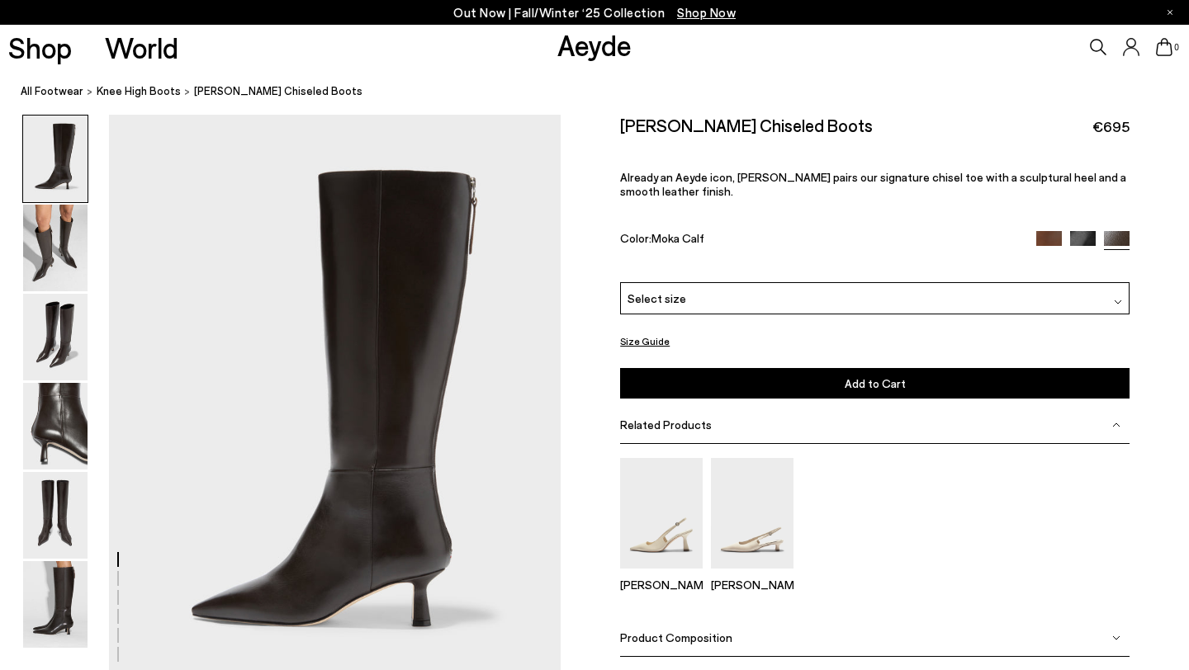
click at [1159, 51] on icon at bounding box center [1164, 47] width 17 height 18
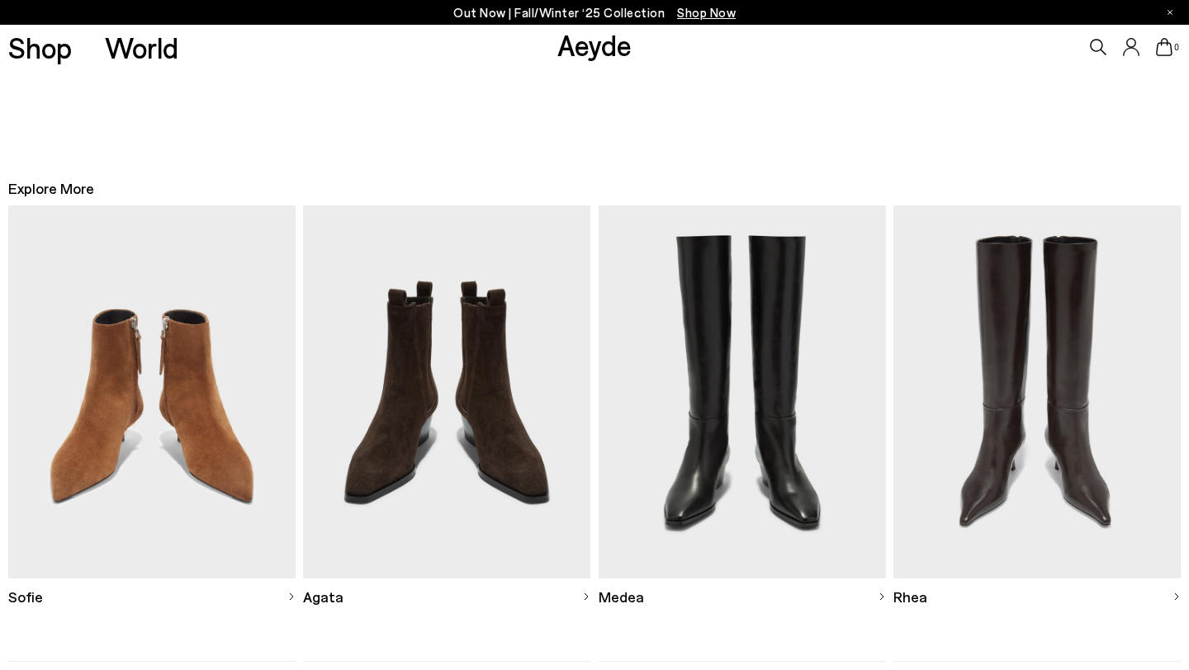
scroll to position [60, 0]
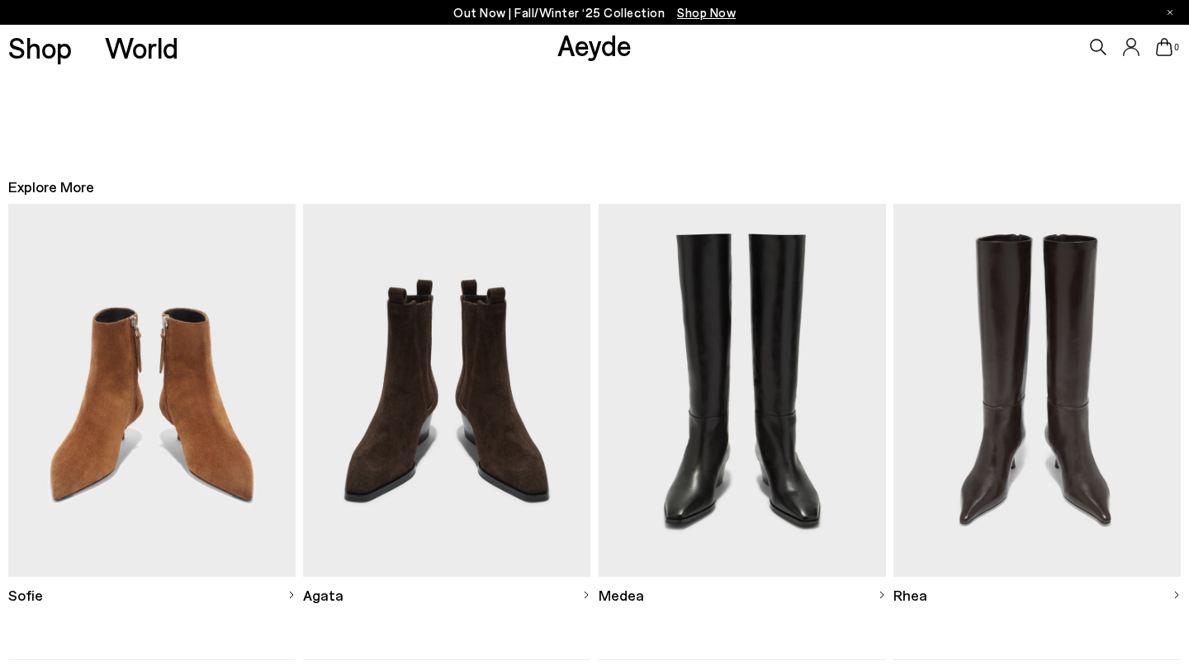
click at [1096, 45] on icon at bounding box center [1098, 47] width 17 height 17
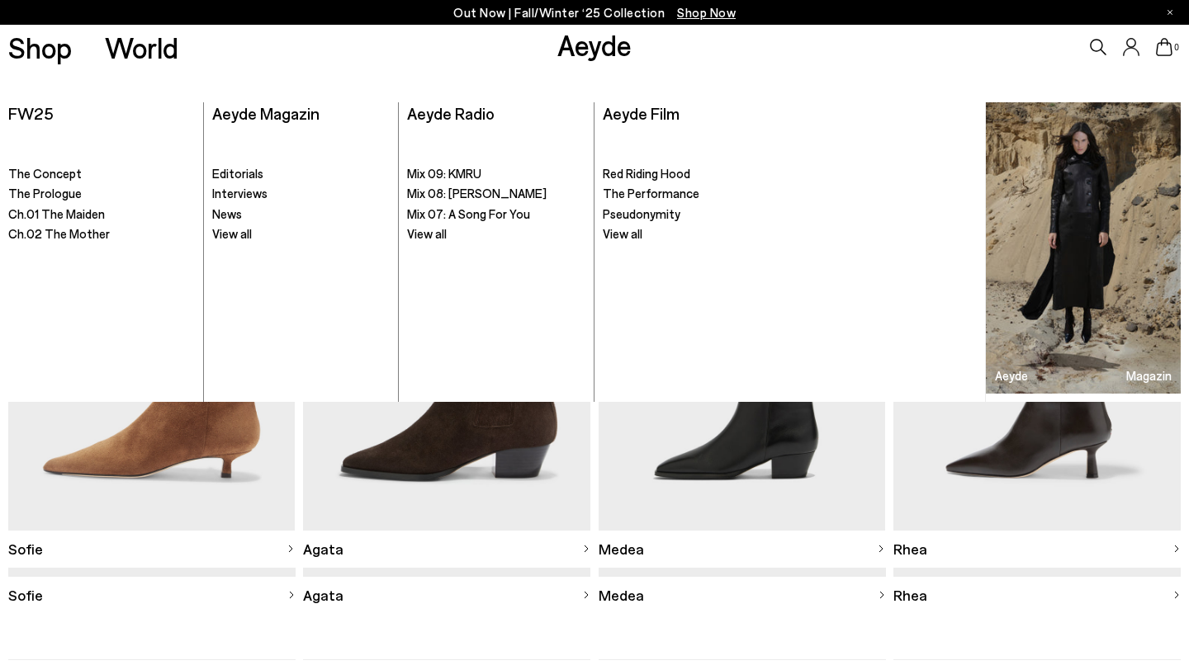
click at [588, 52] on link "Aeyde" at bounding box center [594, 44] width 74 height 35
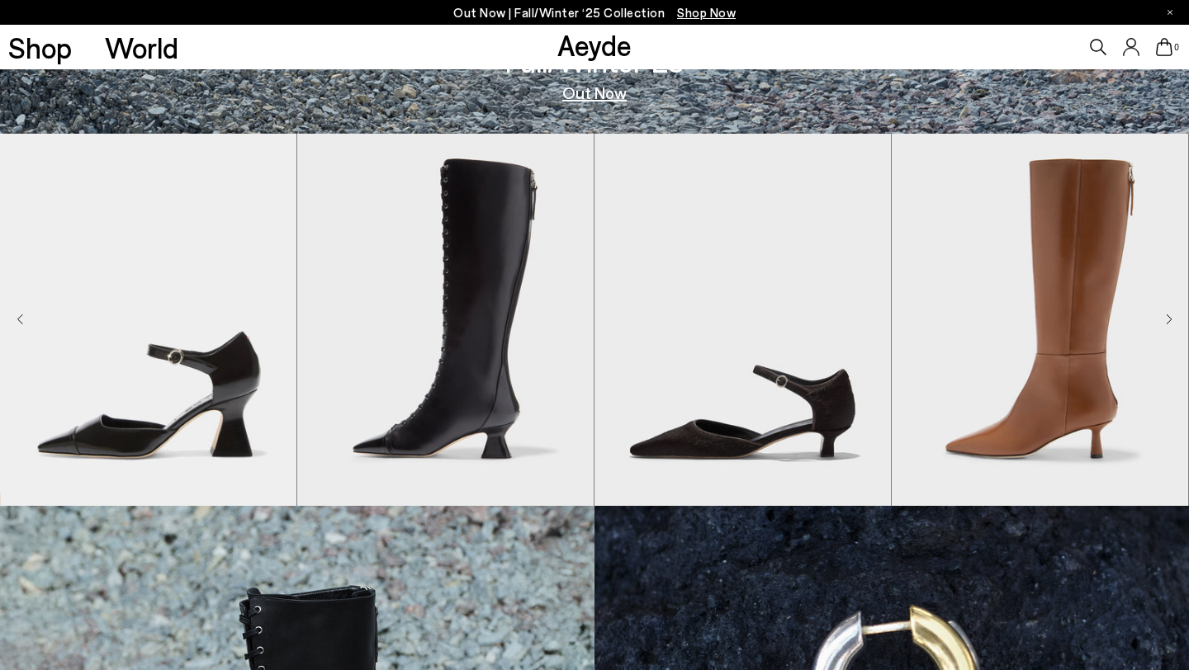
scroll to position [515, 0]
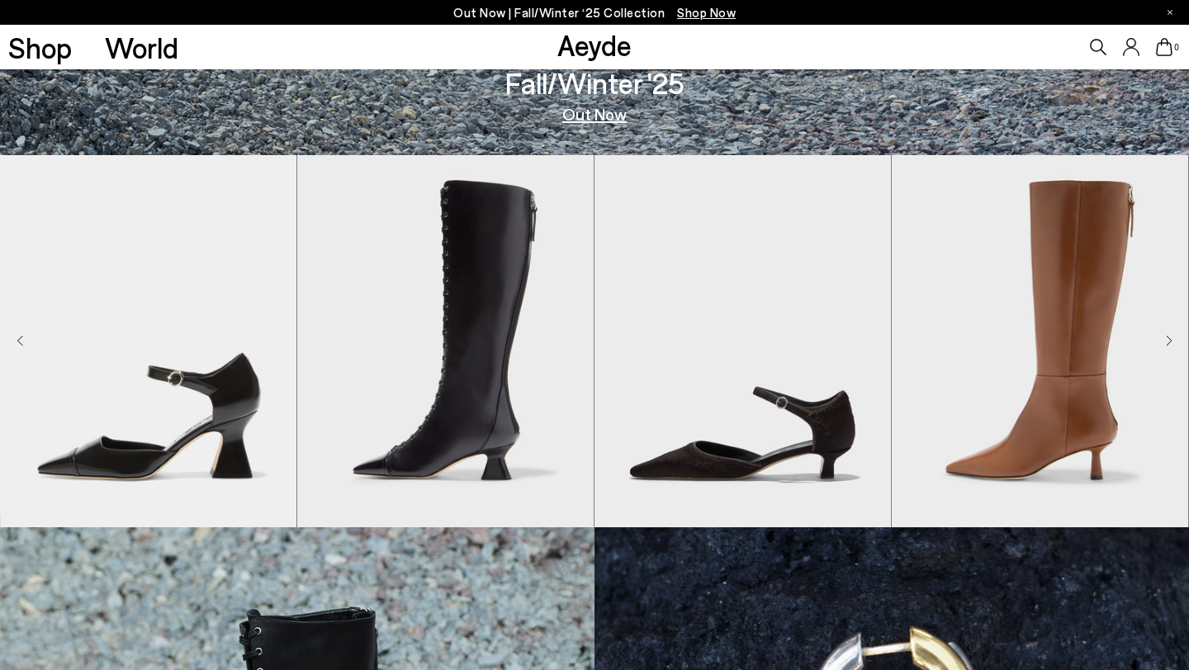
click at [1167, 339] on icon "Next slide" at bounding box center [1169, 341] width 7 height 12
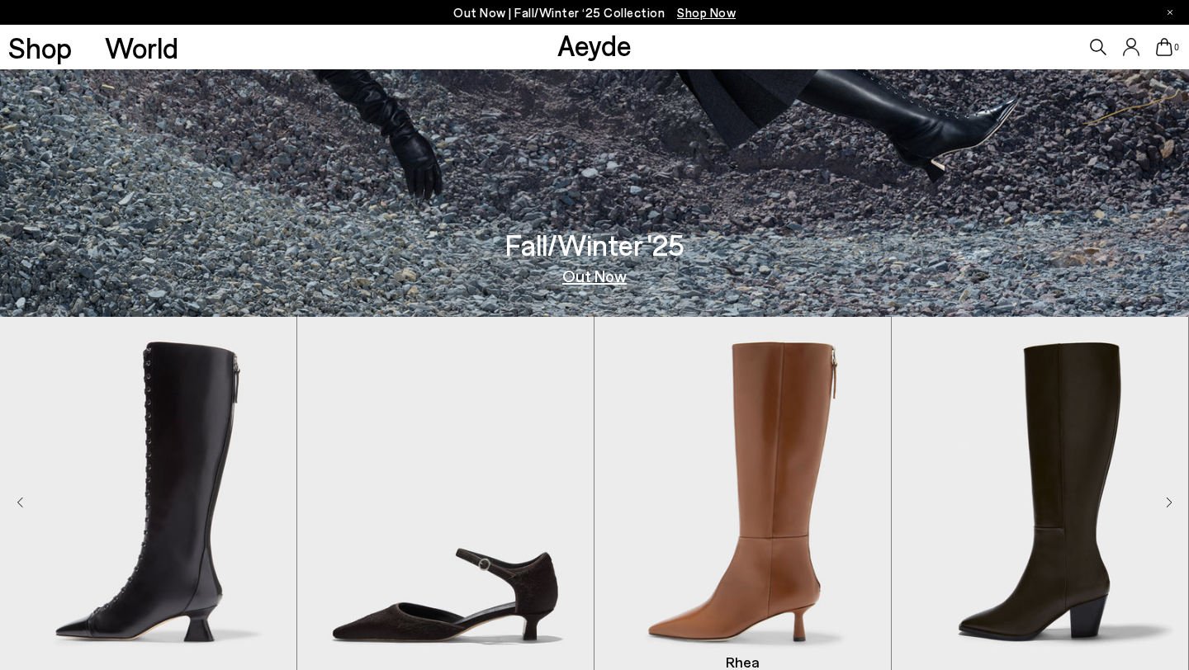
scroll to position [0, 0]
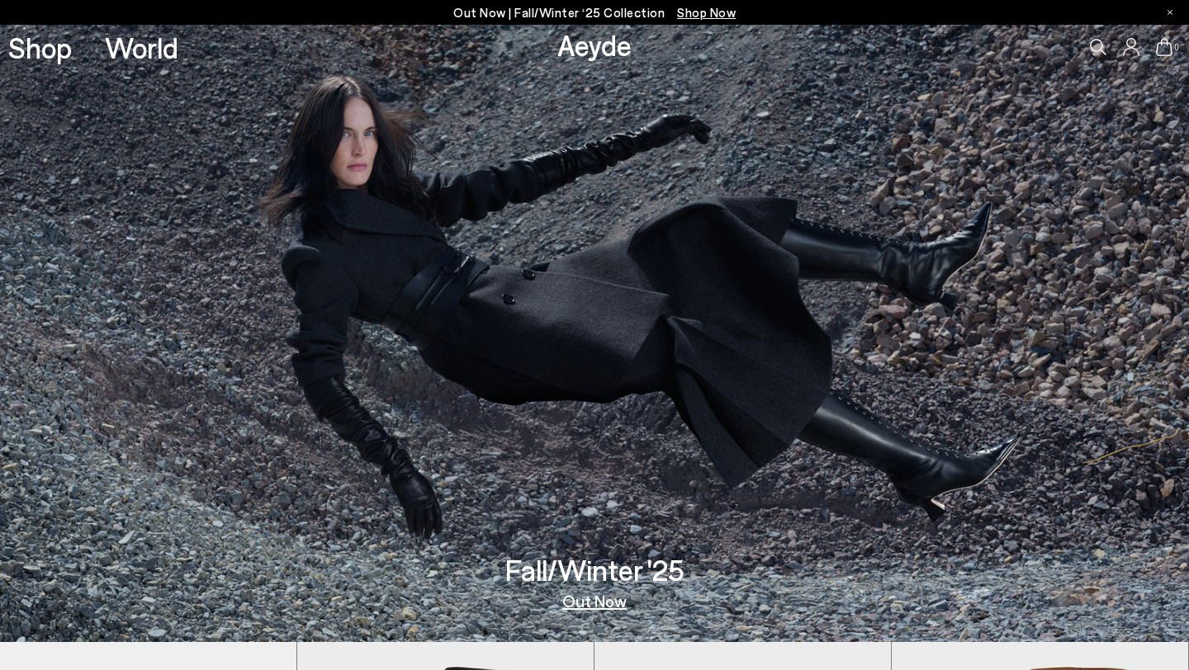
click at [1095, 53] on icon at bounding box center [1098, 47] width 17 height 17
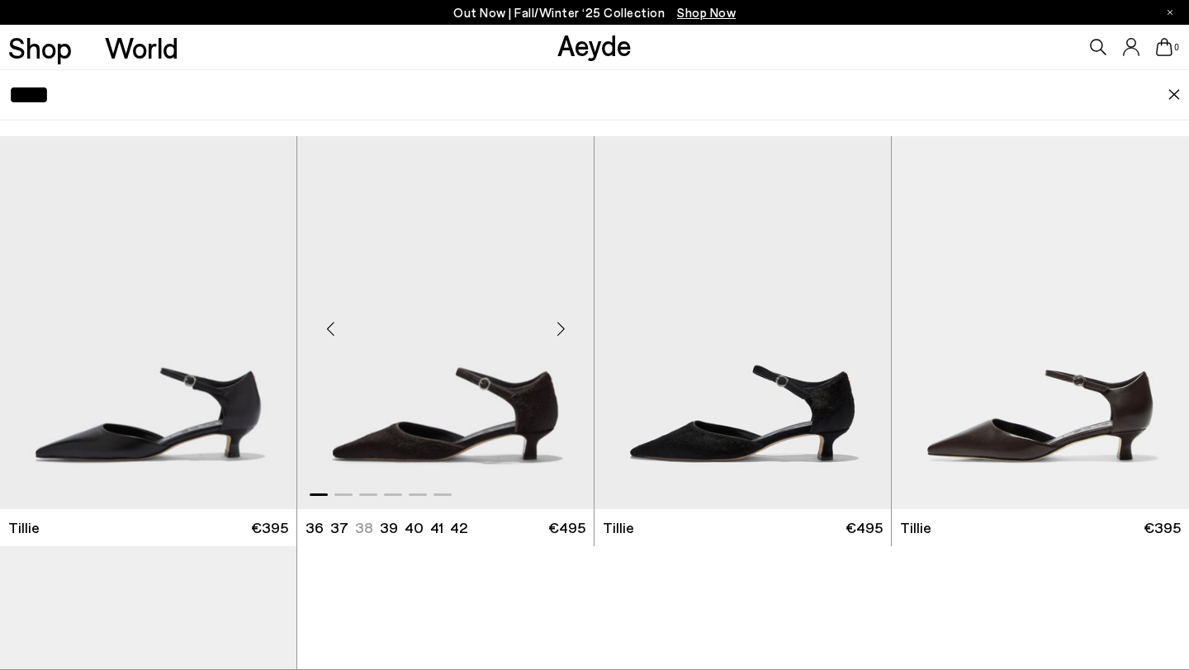
type input "****"
click at [399, 296] on img "1 / 6" at bounding box center [445, 322] width 296 height 372
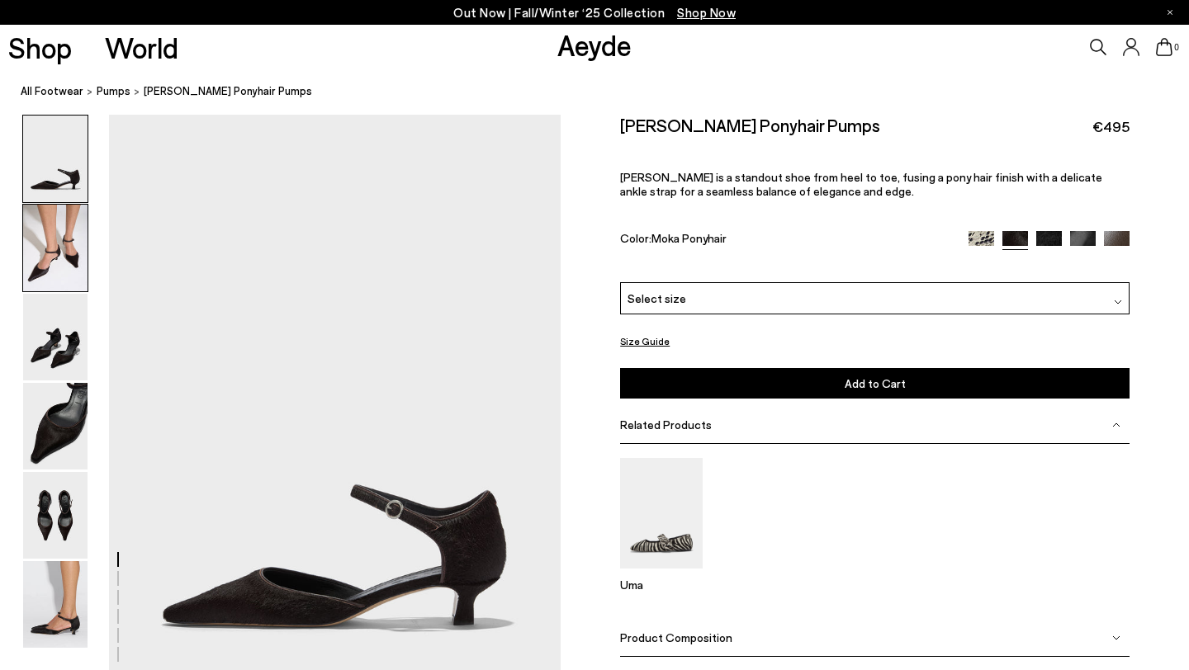
click at [40, 240] on img at bounding box center [55, 248] width 64 height 87
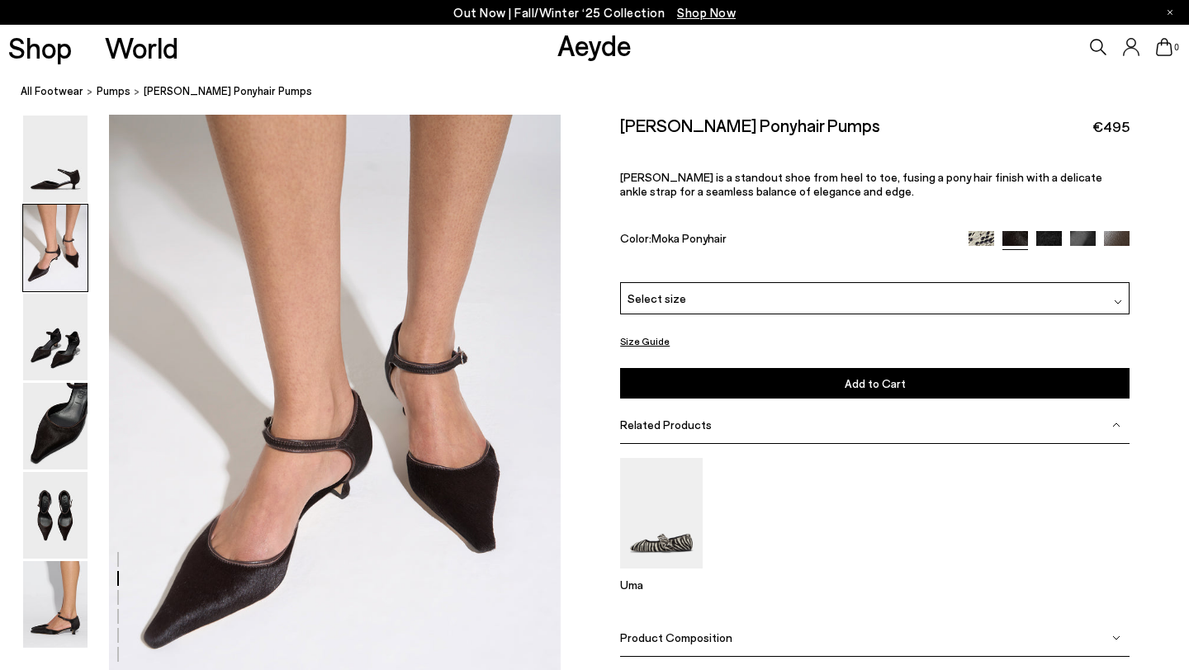
scroll to position [607, 0]
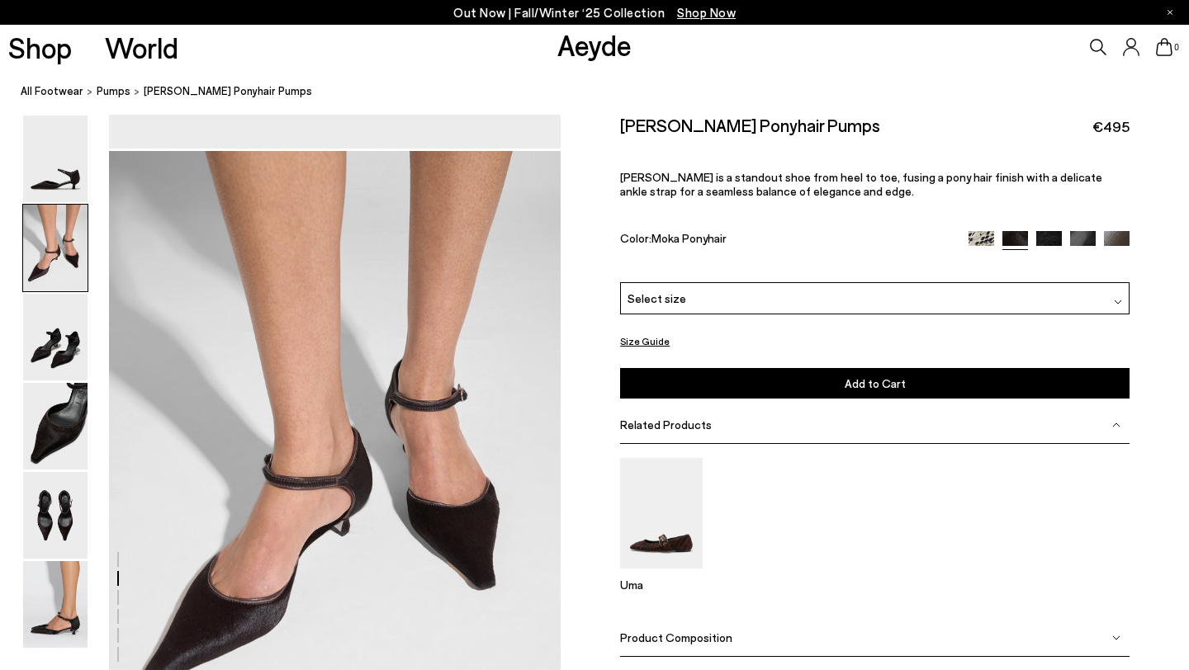
scroll to position [566, 0]
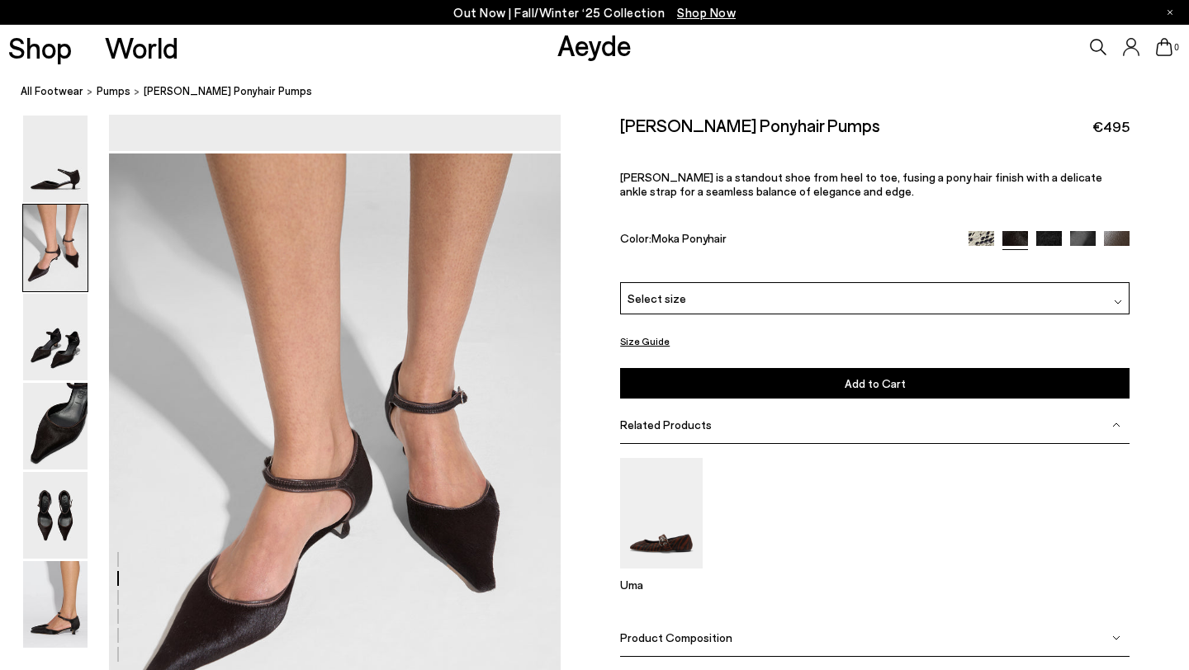
click at [869, 490] on div "Uma" at bounding box center [874, 531] width 509 height 147
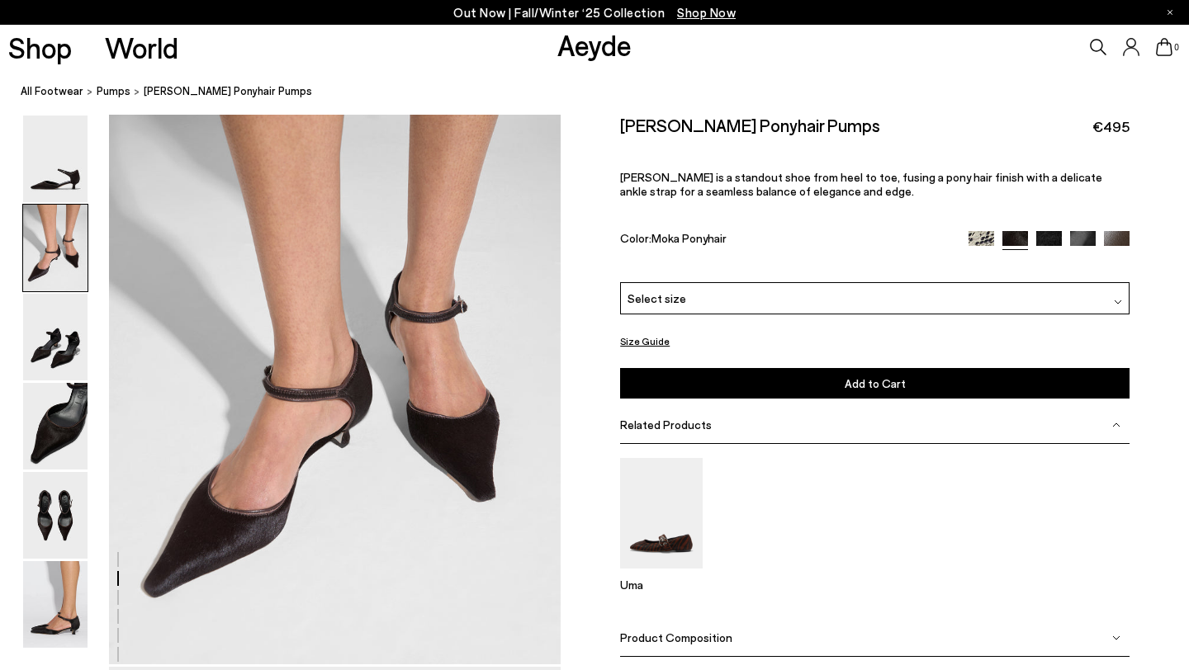
scroll to position [676, 0]
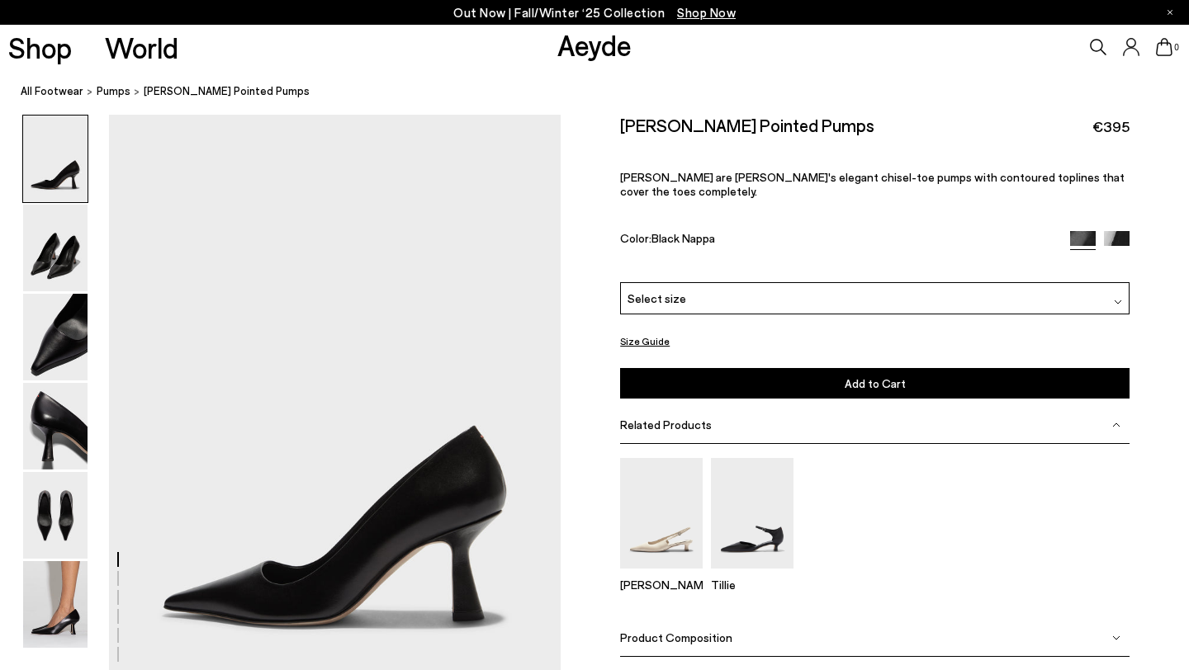
click at [1095, 45] on icon at bounding box center [1098, 47] width 17 height 17
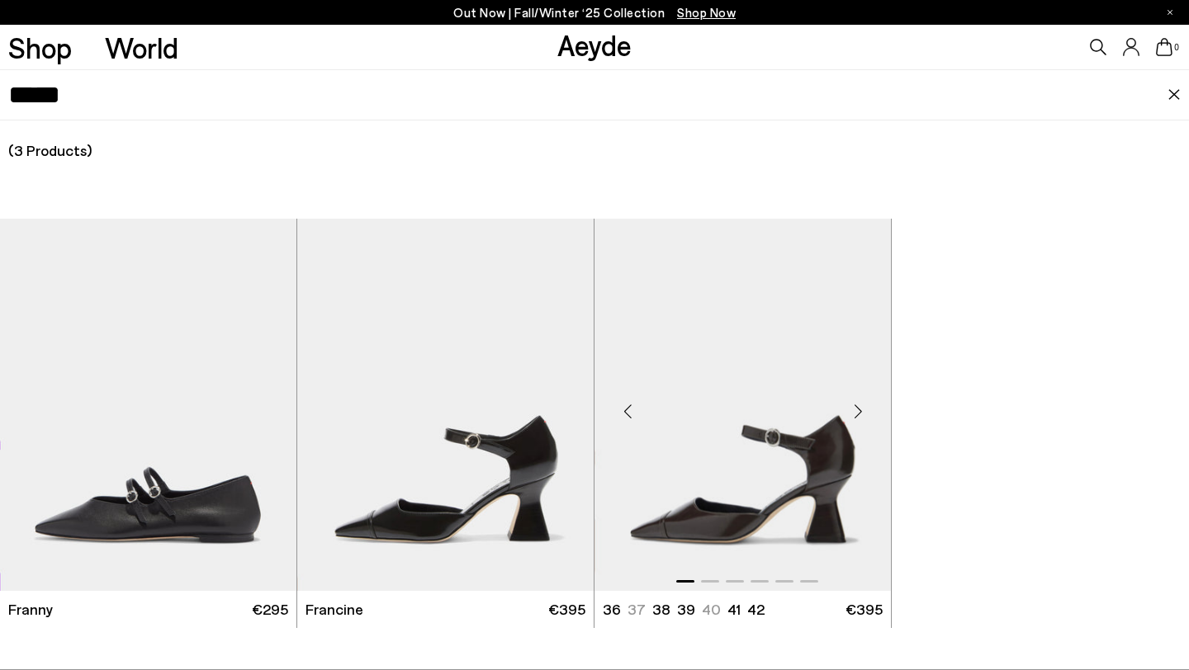
type input "*****"
click at [739, 470] on img "1 / 6" at bounding box center [742, 405] width 296 height 372
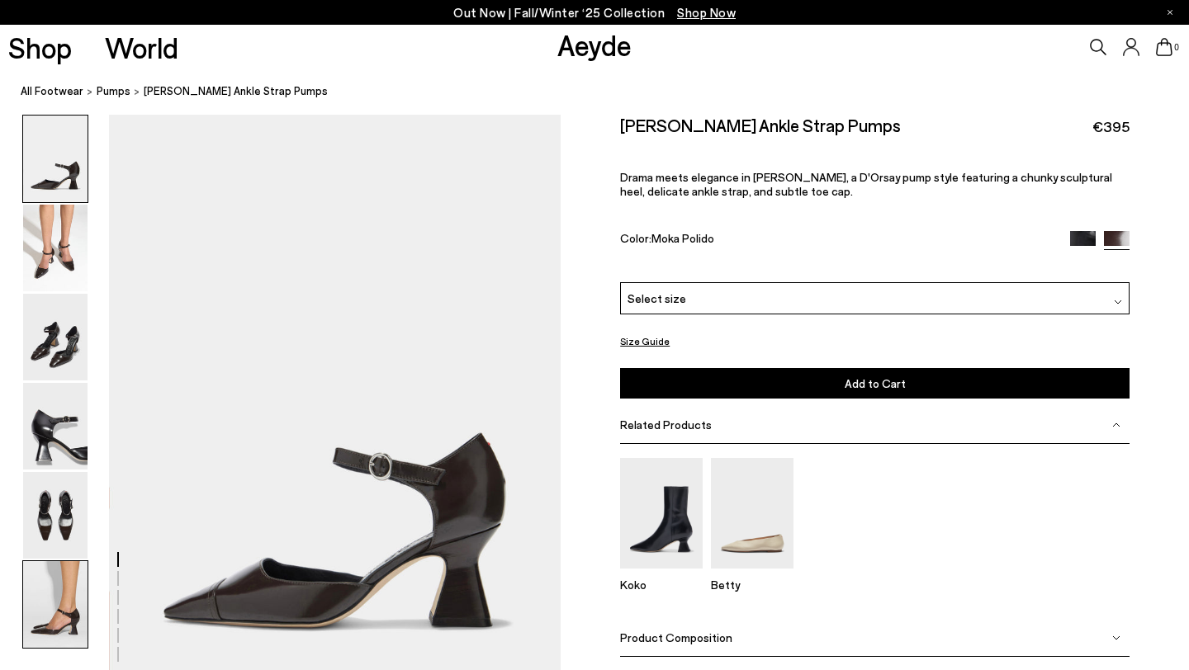
click at [67, 595] on img at bounding box center [55, 604] width 64 height 87
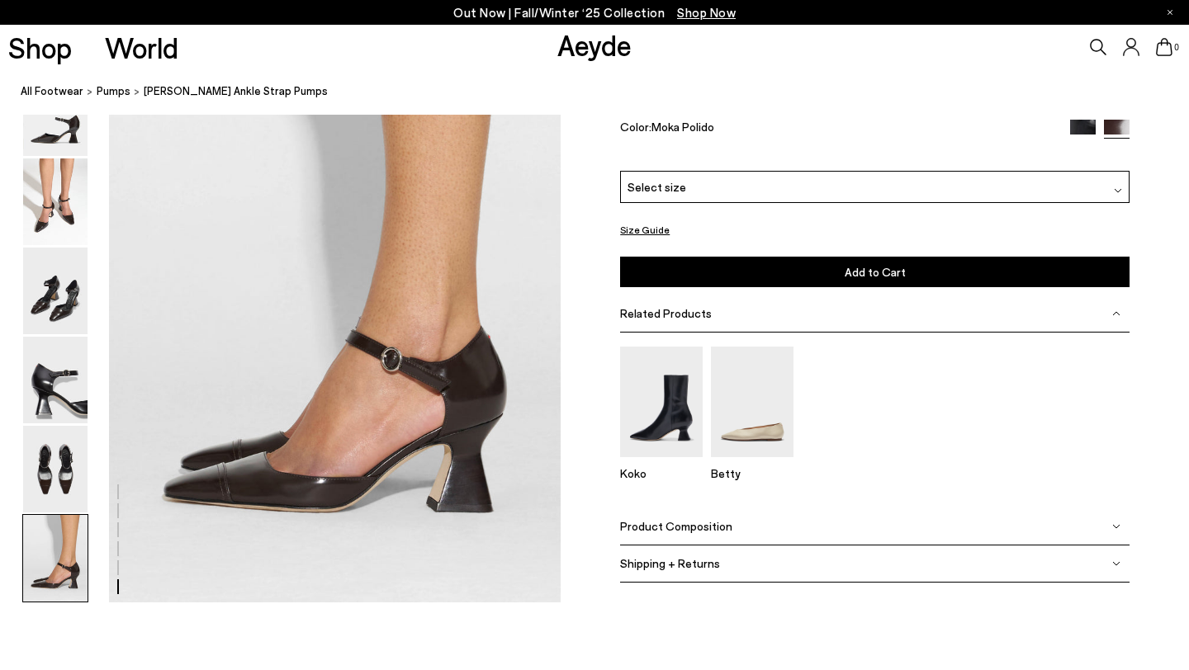
scroll to position [3139, 0]
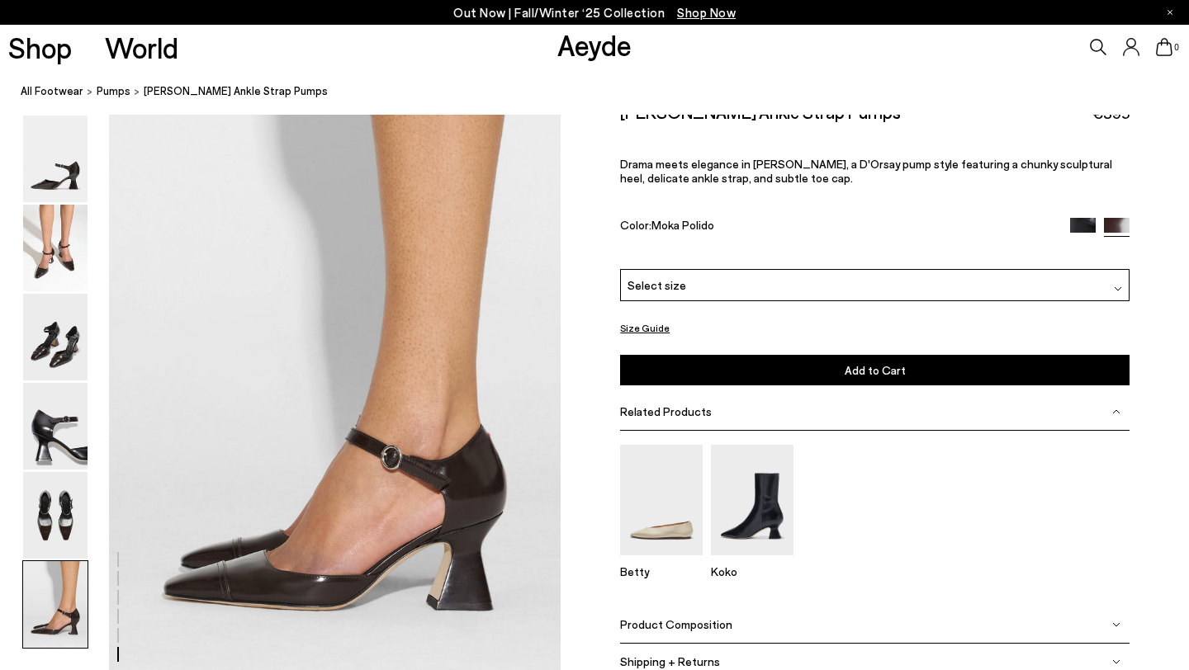
scroll to position [3034, 0]
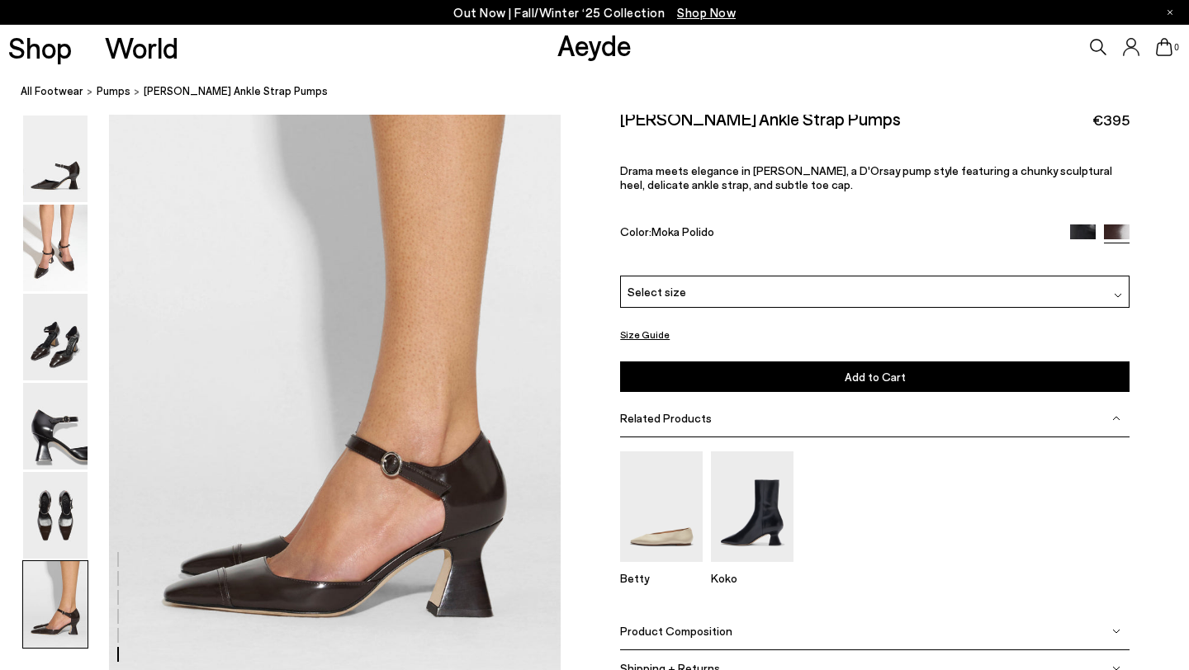
click at [1090, 48] on icon at bounding box center [1098, 47] width 17 height 17
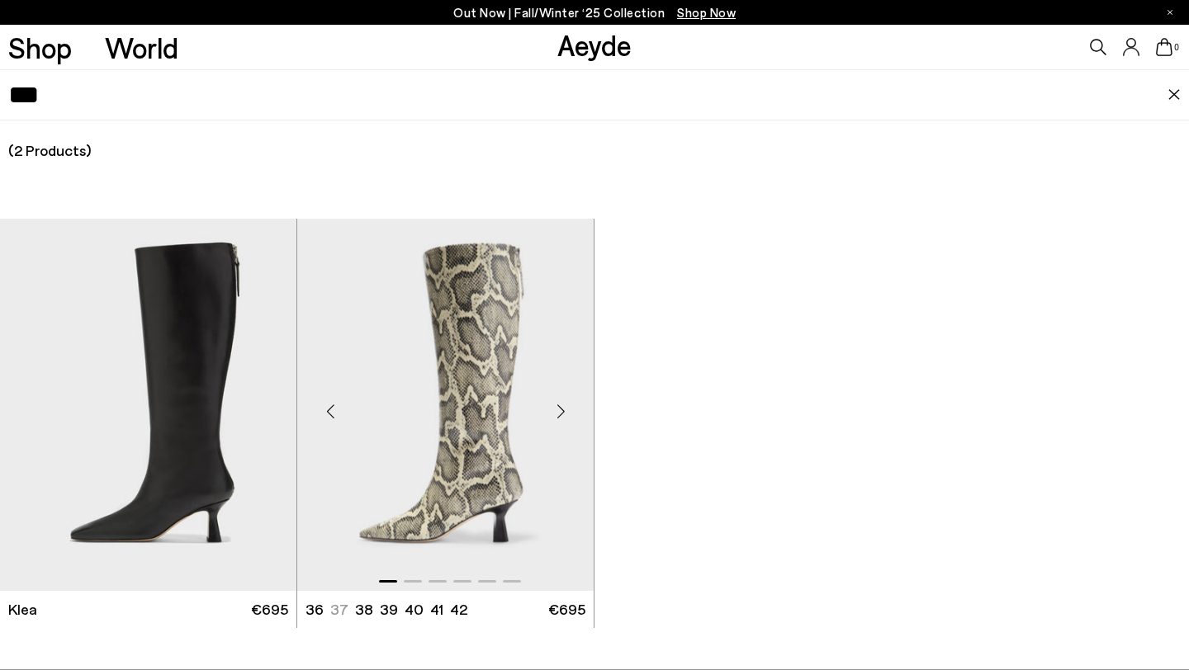
type input "***"
click at [459, 375] on img "1 / 6" at bounding box center [445, 405] width 296 height 372
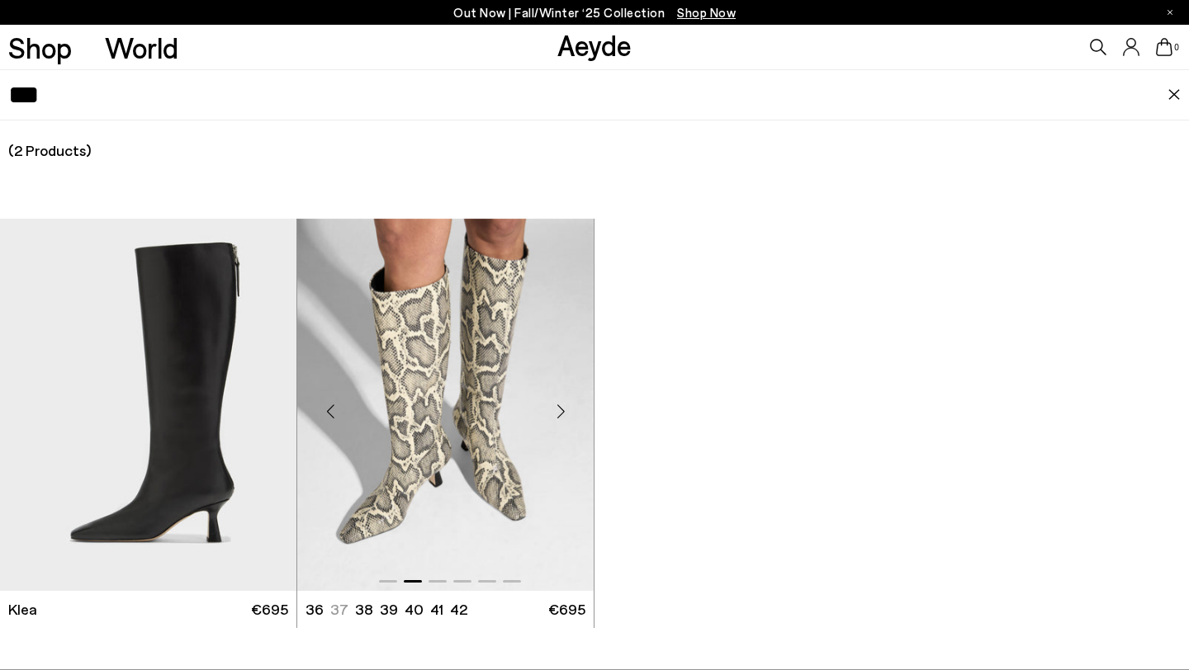
click at [479, 463] on img "2 / 6" at bounding box center [445, 405] width 296 height 372
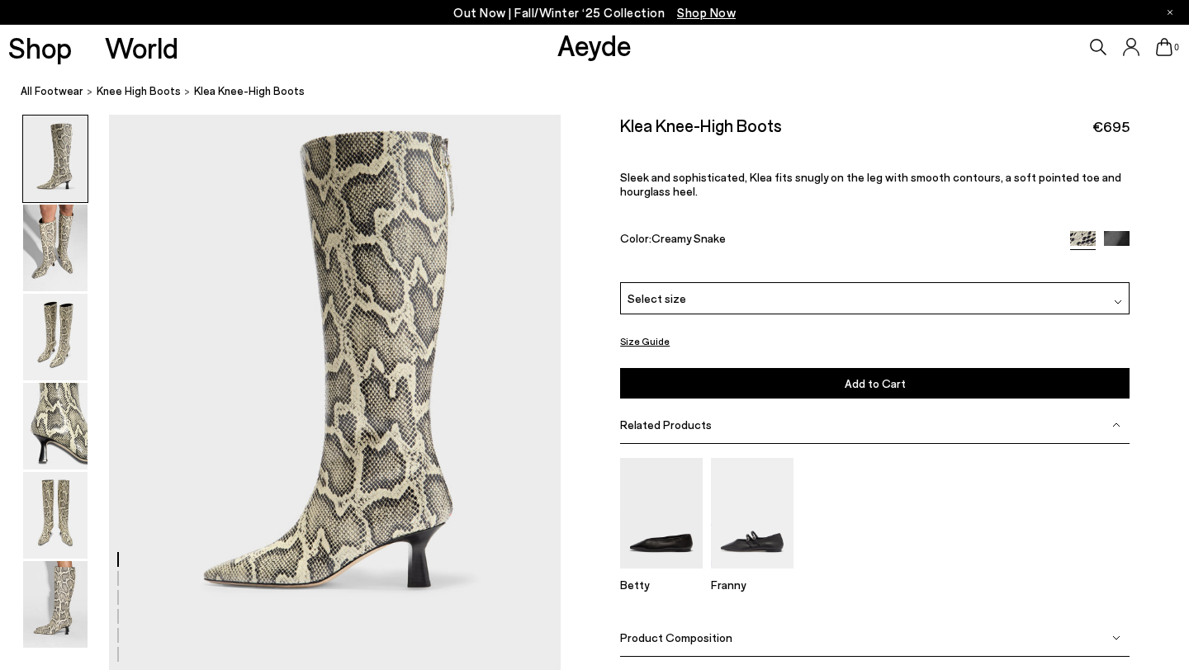
scroll to position [40, 0]
click at [1111, 230] on img at bounding box center [1117, 243] width 26 height 26
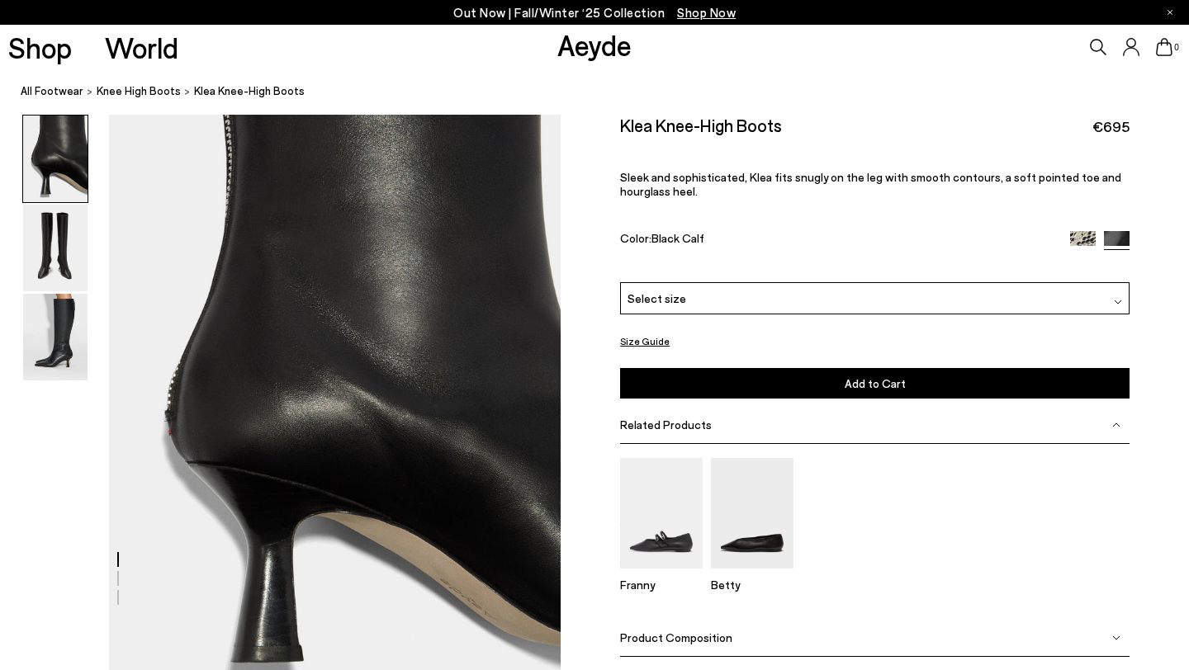
click at [1076, 238] on img at bounding box center [1083, 244] width 26 height 26
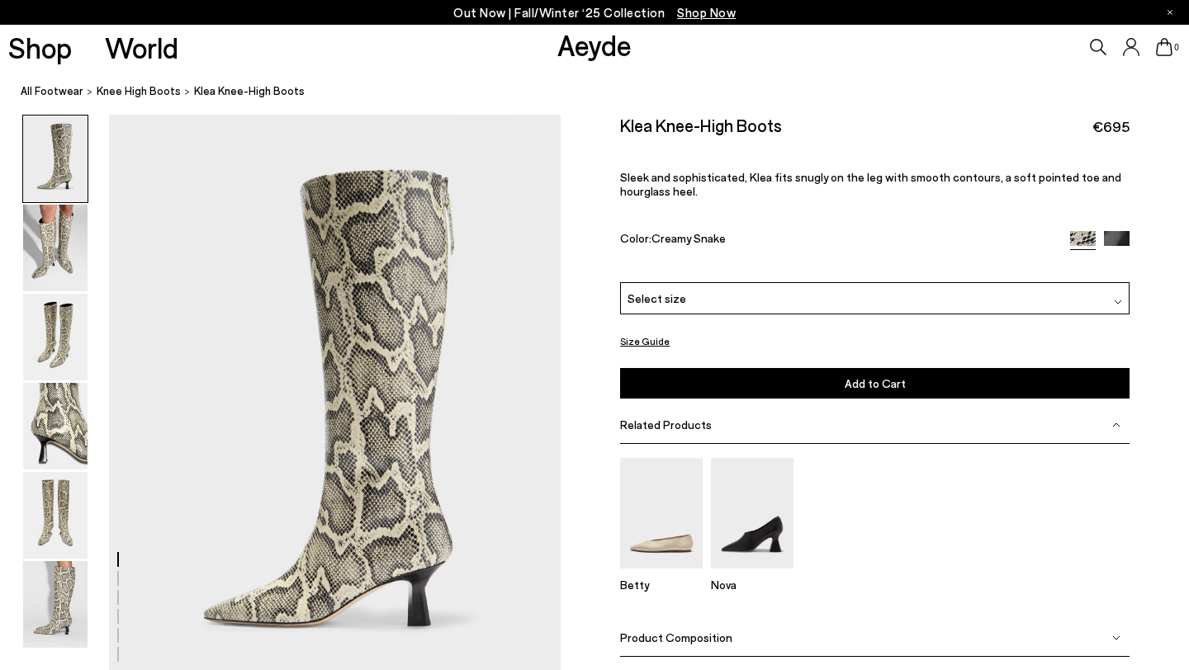
click at [1112, 238] on img at bounding box center [1117, 244] width 26 height 26
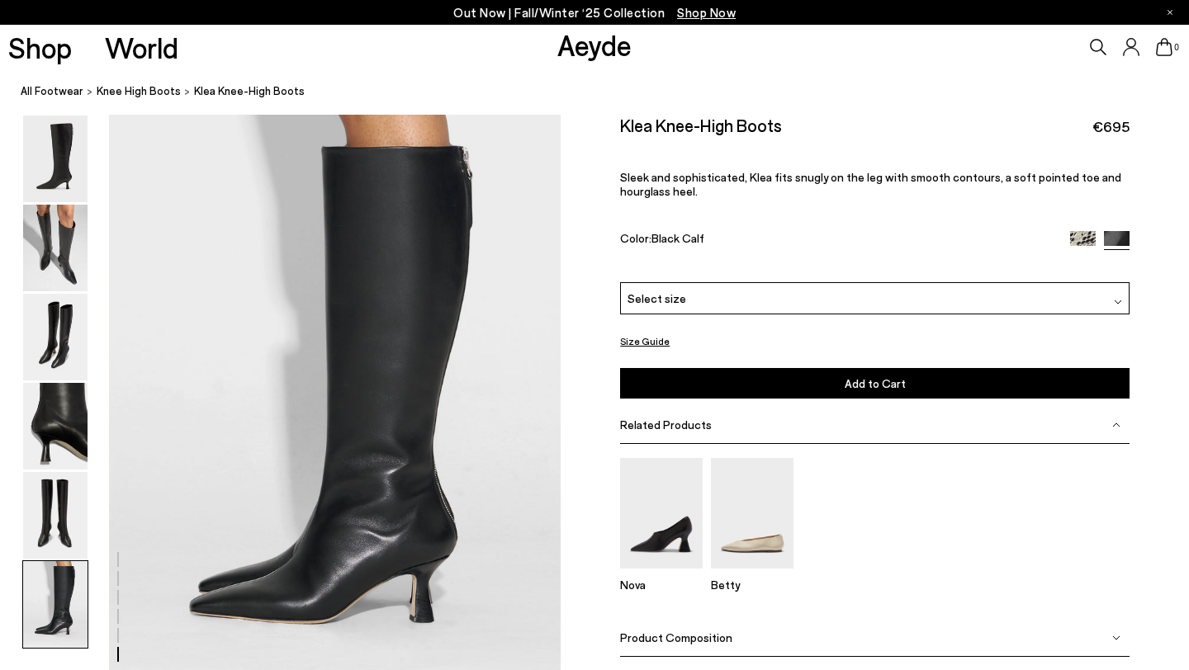
scroll to position [3026, 0]
click at [698, 67] on div "Shop World Aeyde 0" at bounding box center [594, 47] width 1189 height 45
